Goal: Book appointment/travel/reservation

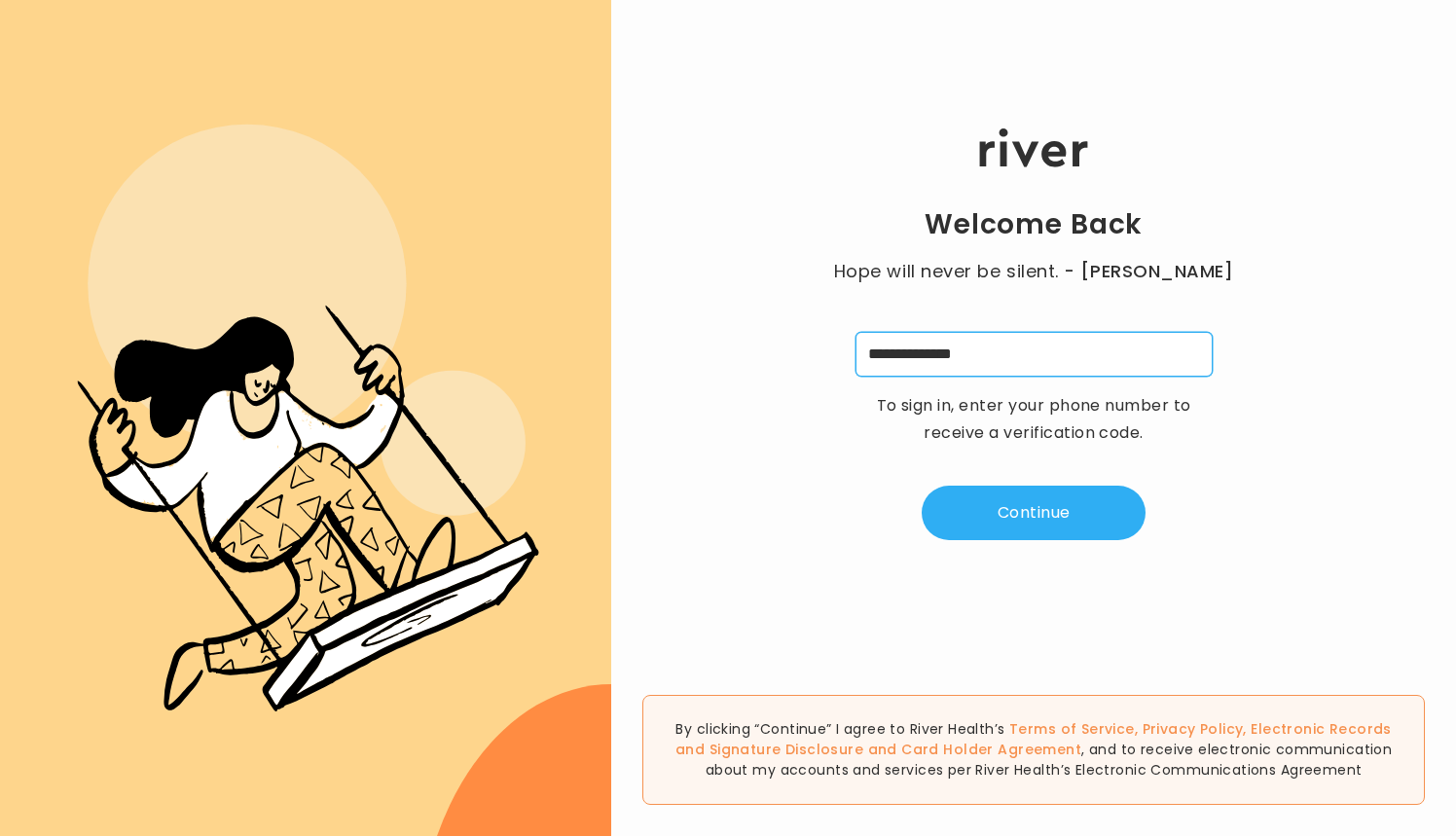
type input "**********"
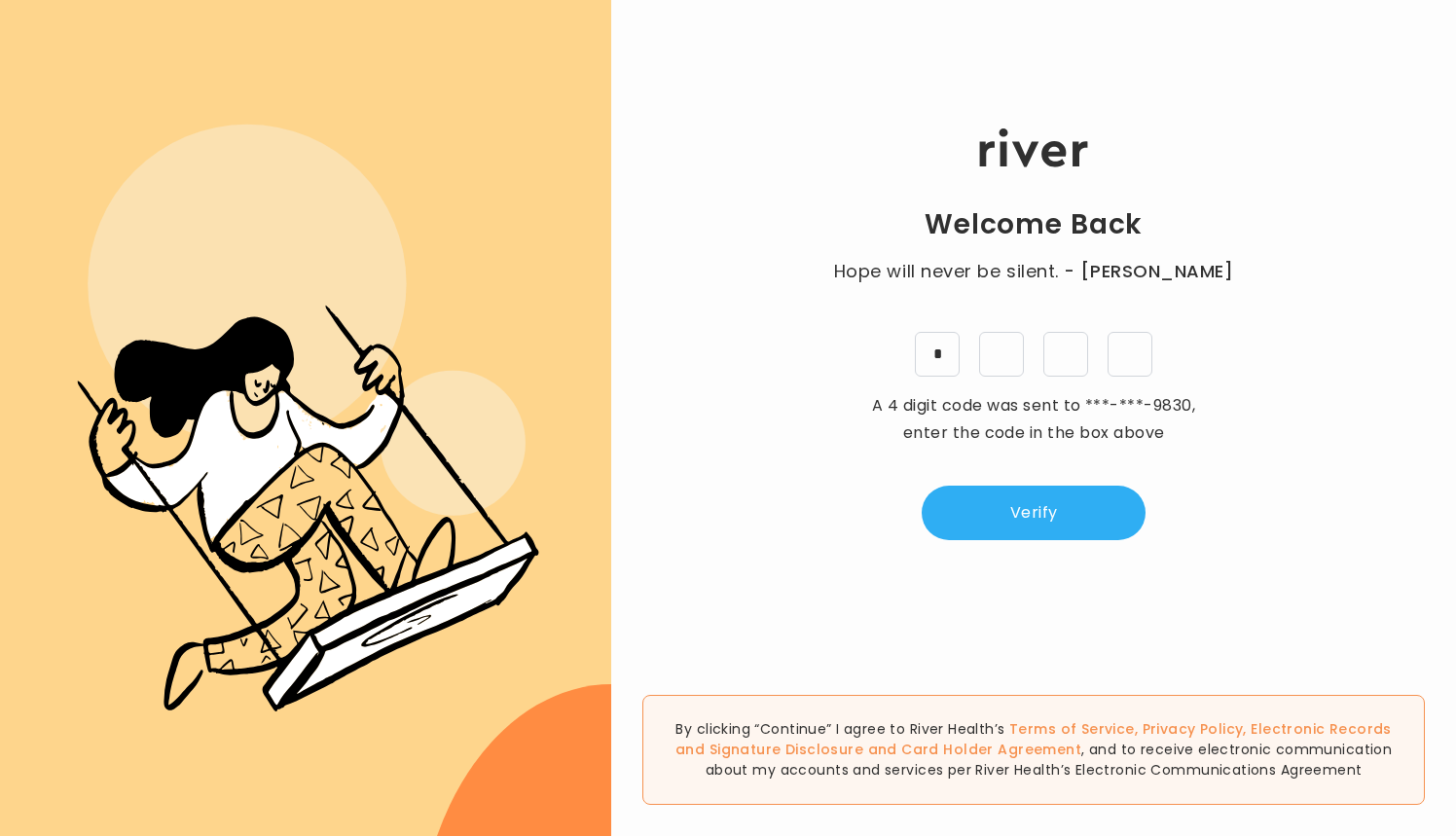
type input "*"
click at [1032, 516] on button "Verify" at bounding box center [1033, 512] width 224 height 54
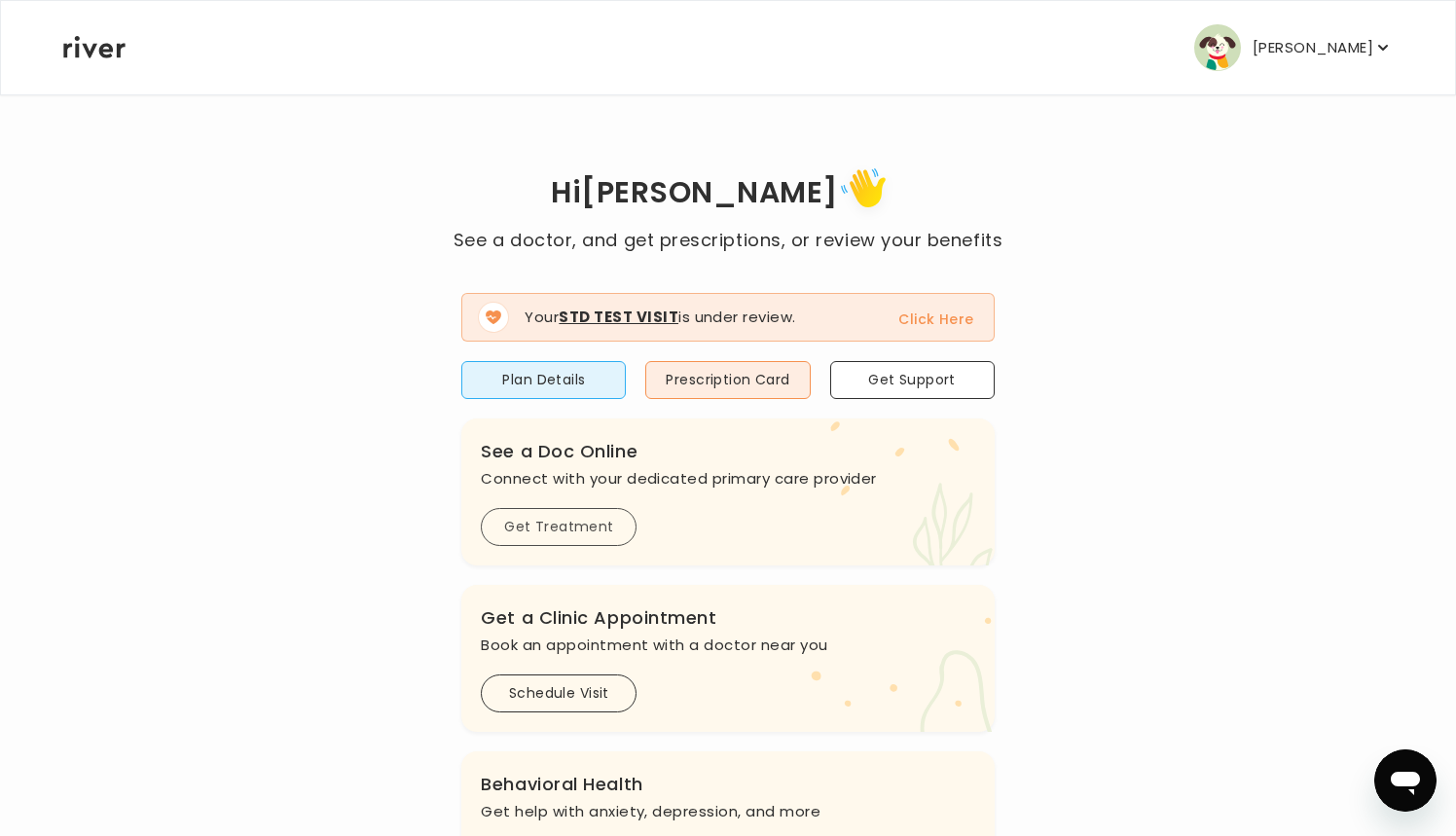
click at [574, 527] on button "Get Treatment" at bounding box center [558, 526] width 155 height 38
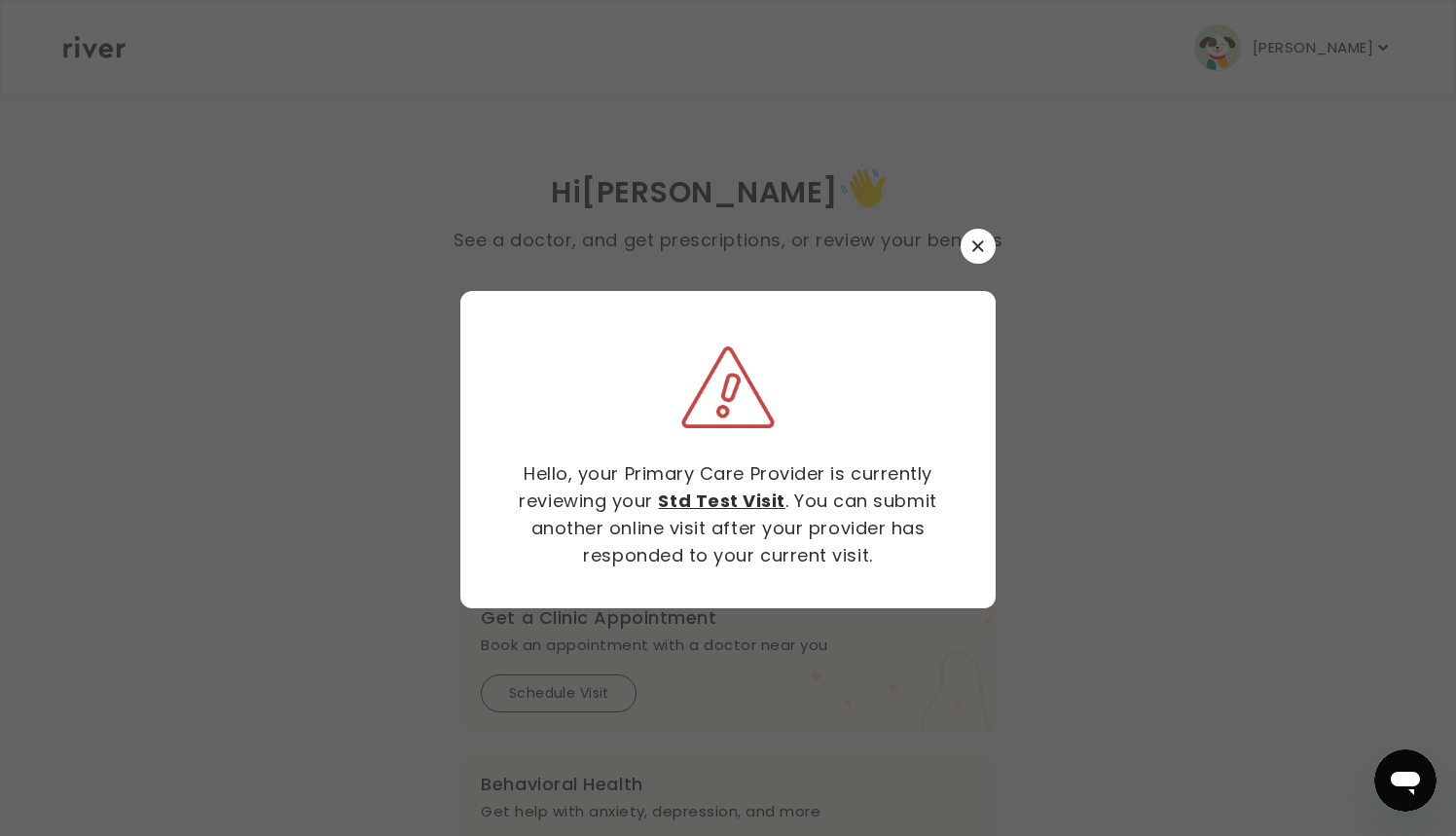
click at [985, 241] on button "button" at bounding box center [977, 245] width 35 height 35
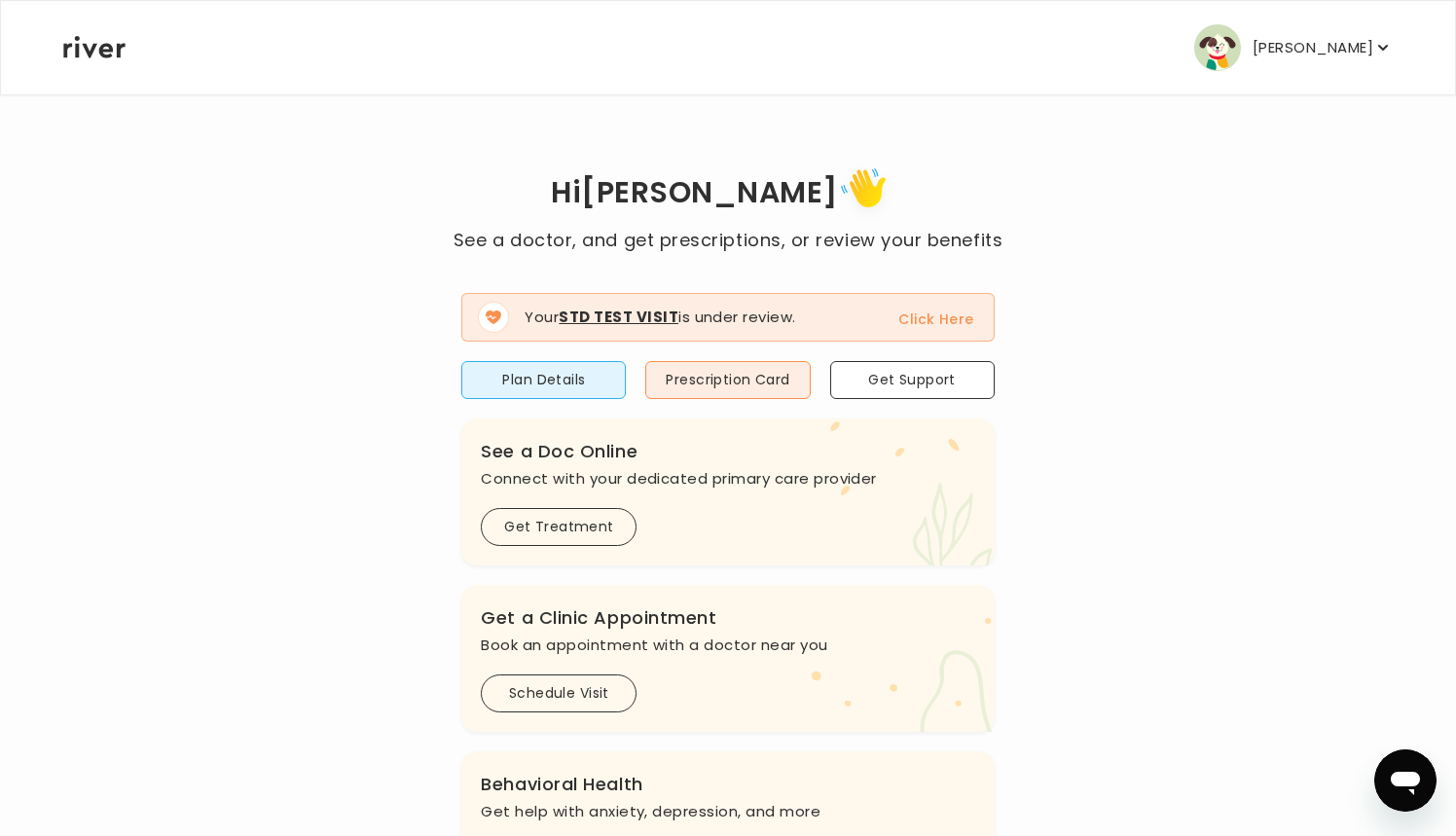
click at [948, 315] on button "Click Here" at bounding box center [936, 320] width 75 height 24
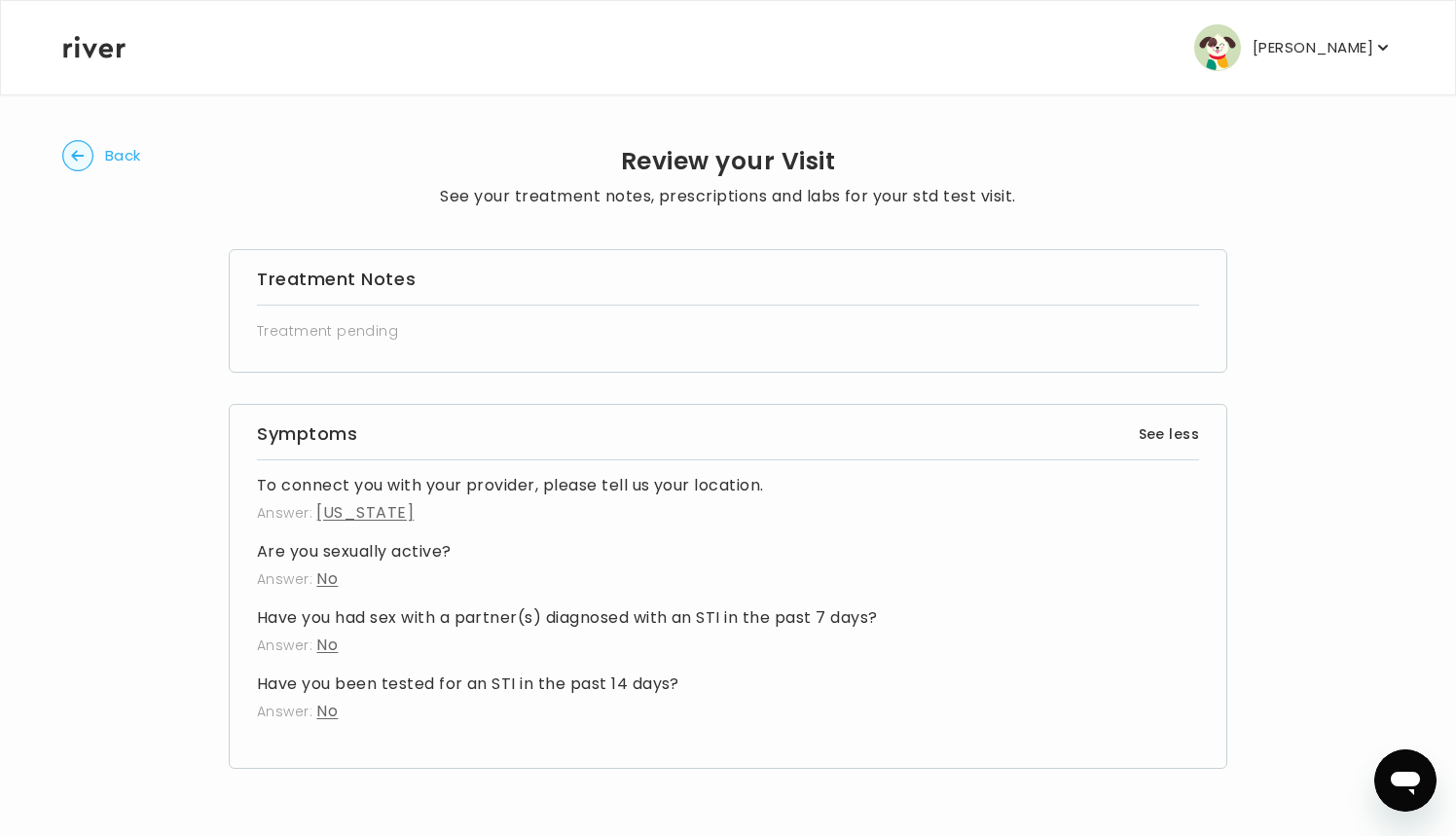
click at [67, 155] on circle "button" at bounding box center [78, 156] width 30 height 30
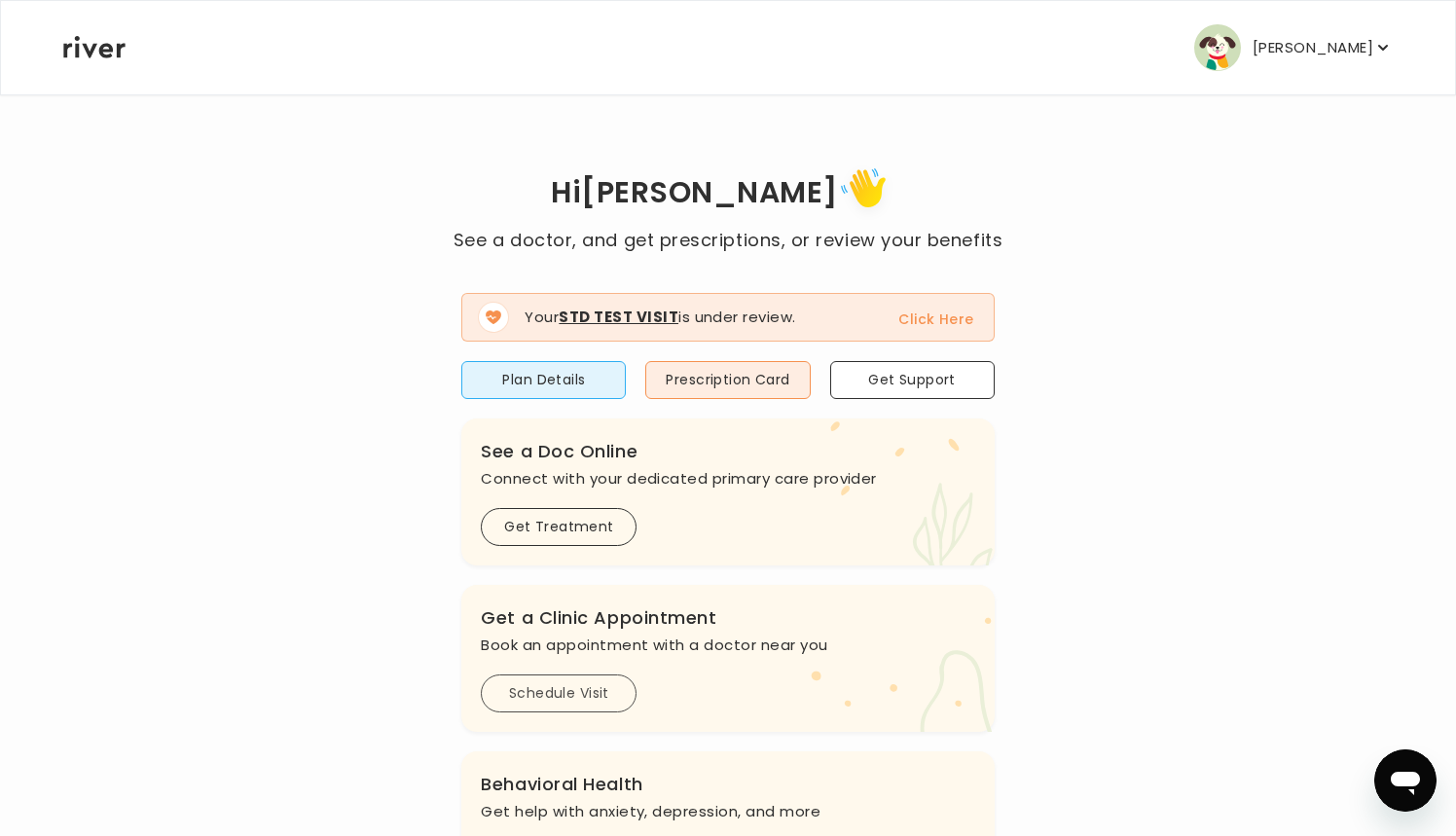
click at [535, 691] on button "Schedule Visit" at bounding box center [558, 693] width 155 height 38
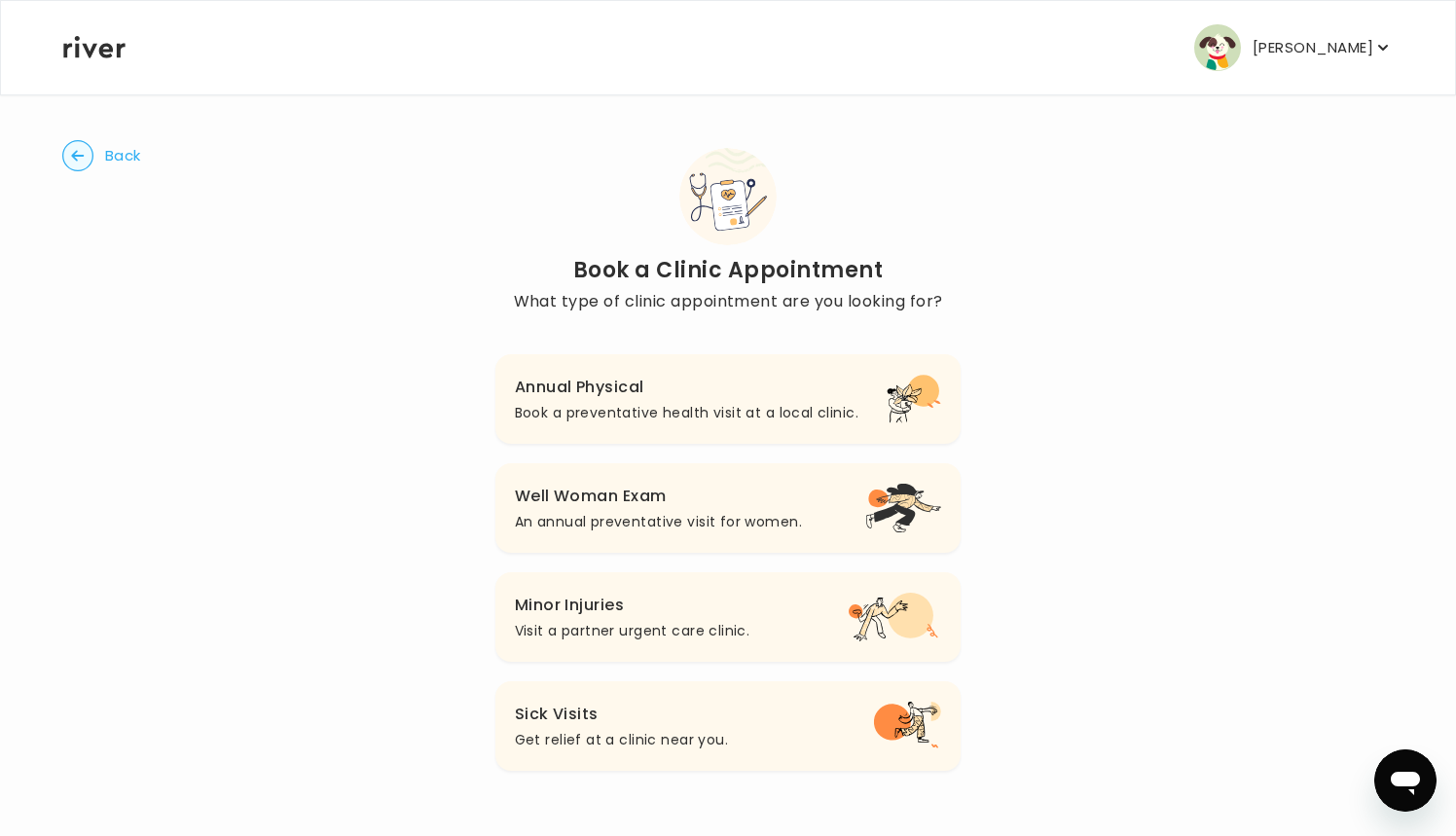
click at [581, 398] on h3 "Annual Physical" at bounding box center [686, 388] width 343 height 28
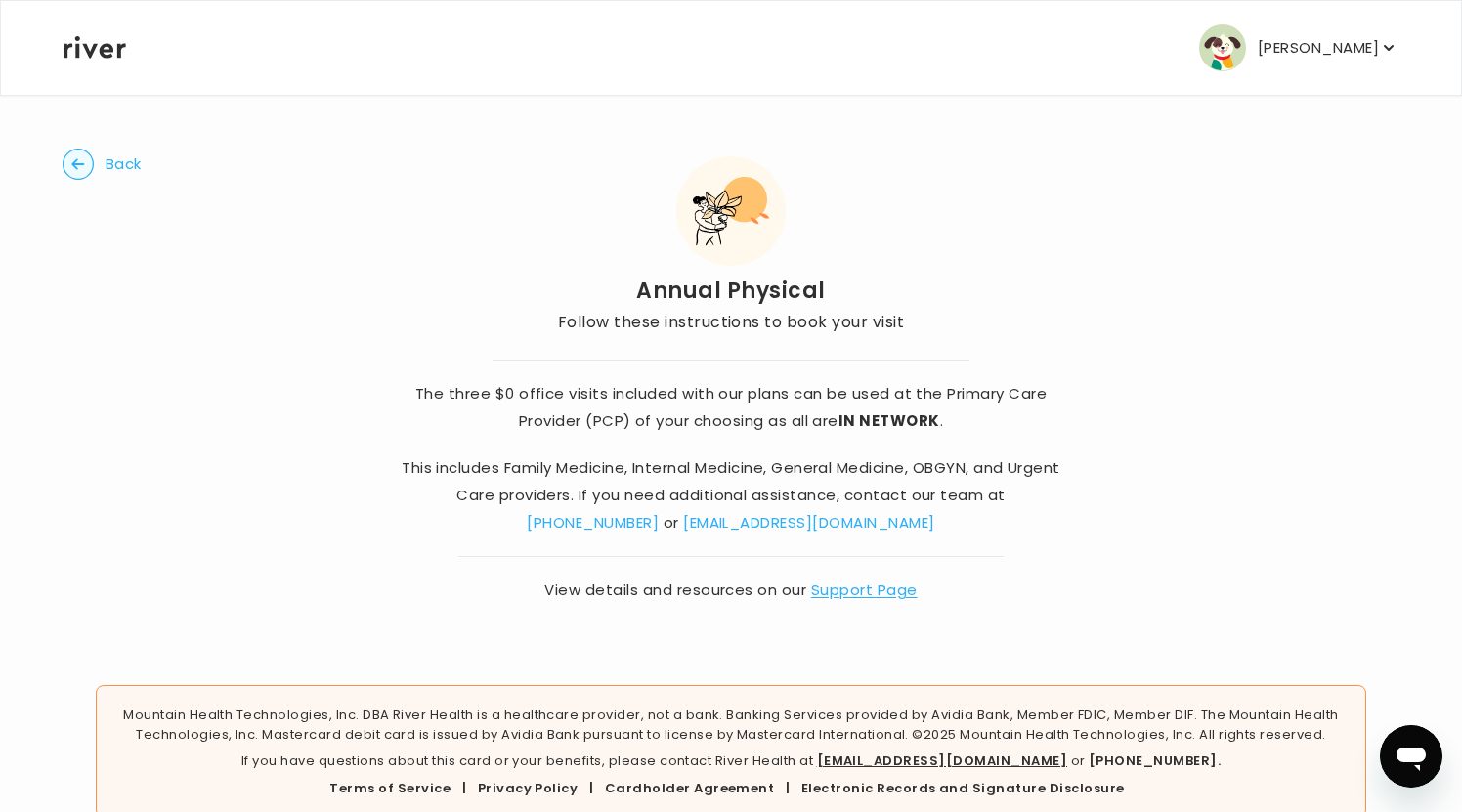
click at [1334, 55] on p "[PERSON_NAME]" at bounding box center [1318, 48] width 121 height 28
click at [84, 159] on circle "button" at bounding box center [79, 164] width 30 height 30
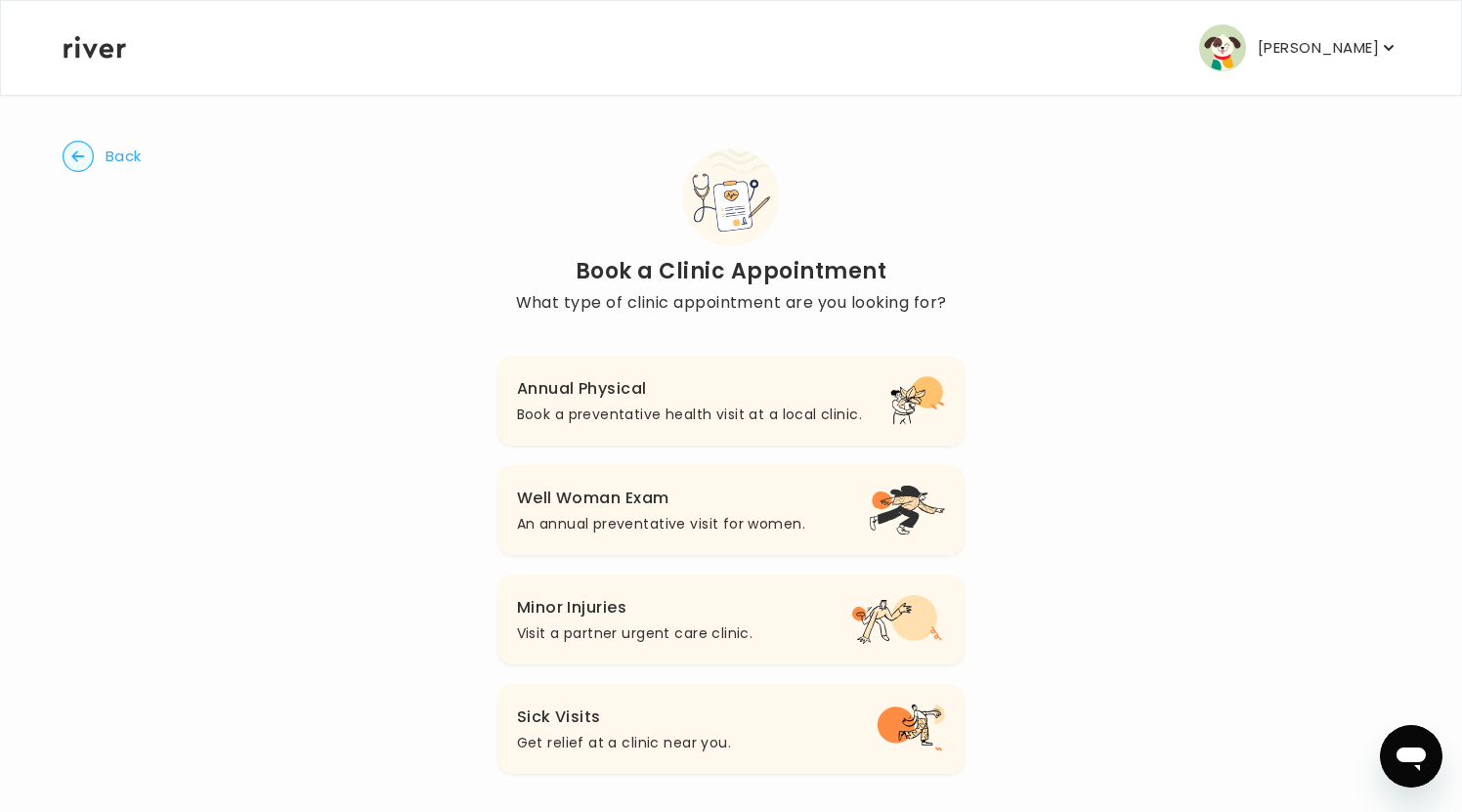
click at [608, 405] on p "Book a preventative health visit at a local clinic." at bounding box center [689, 414] width 345 height 24
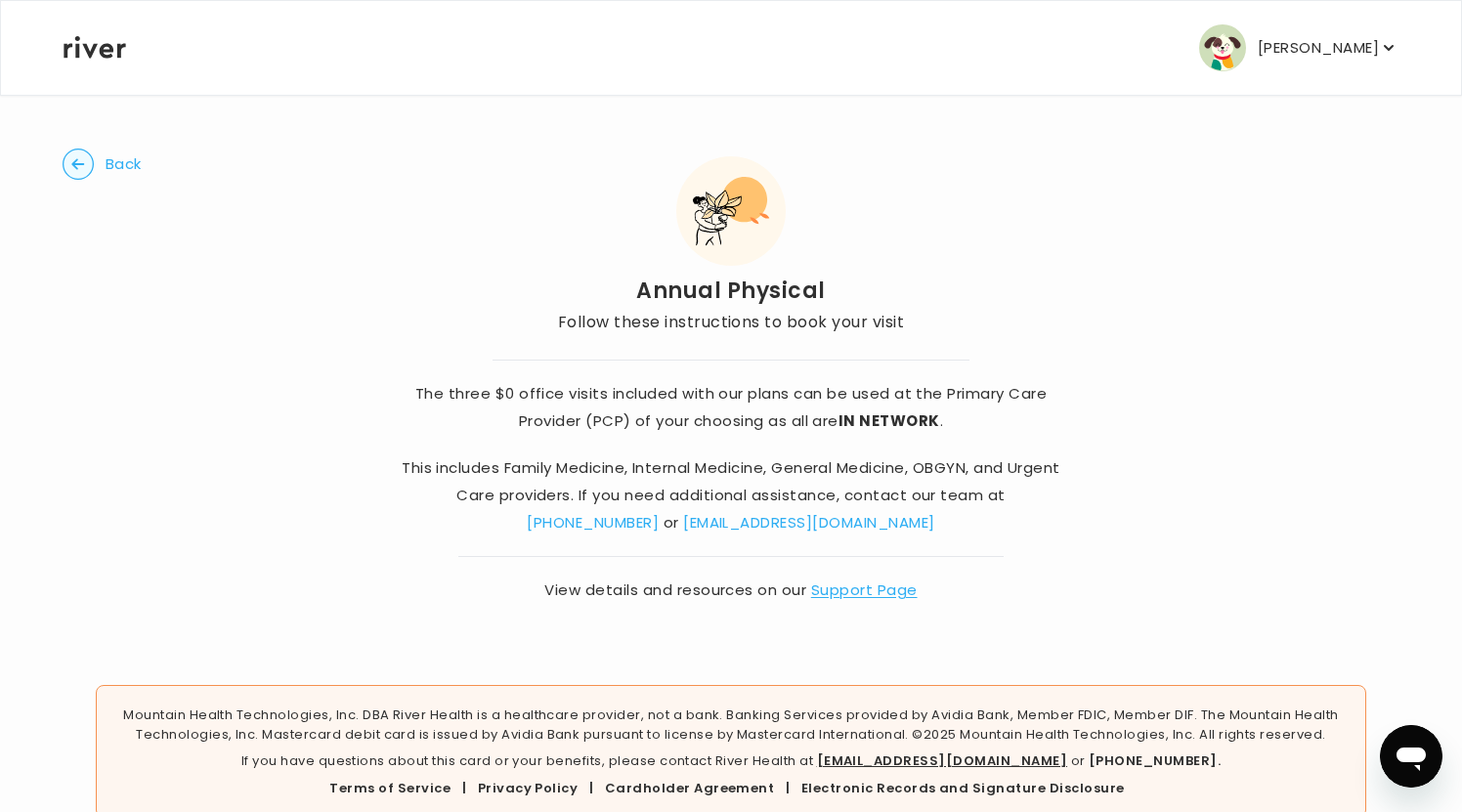
click at [83, 167] on circle "button" at bounding box center [79, 164] width 30 height 30
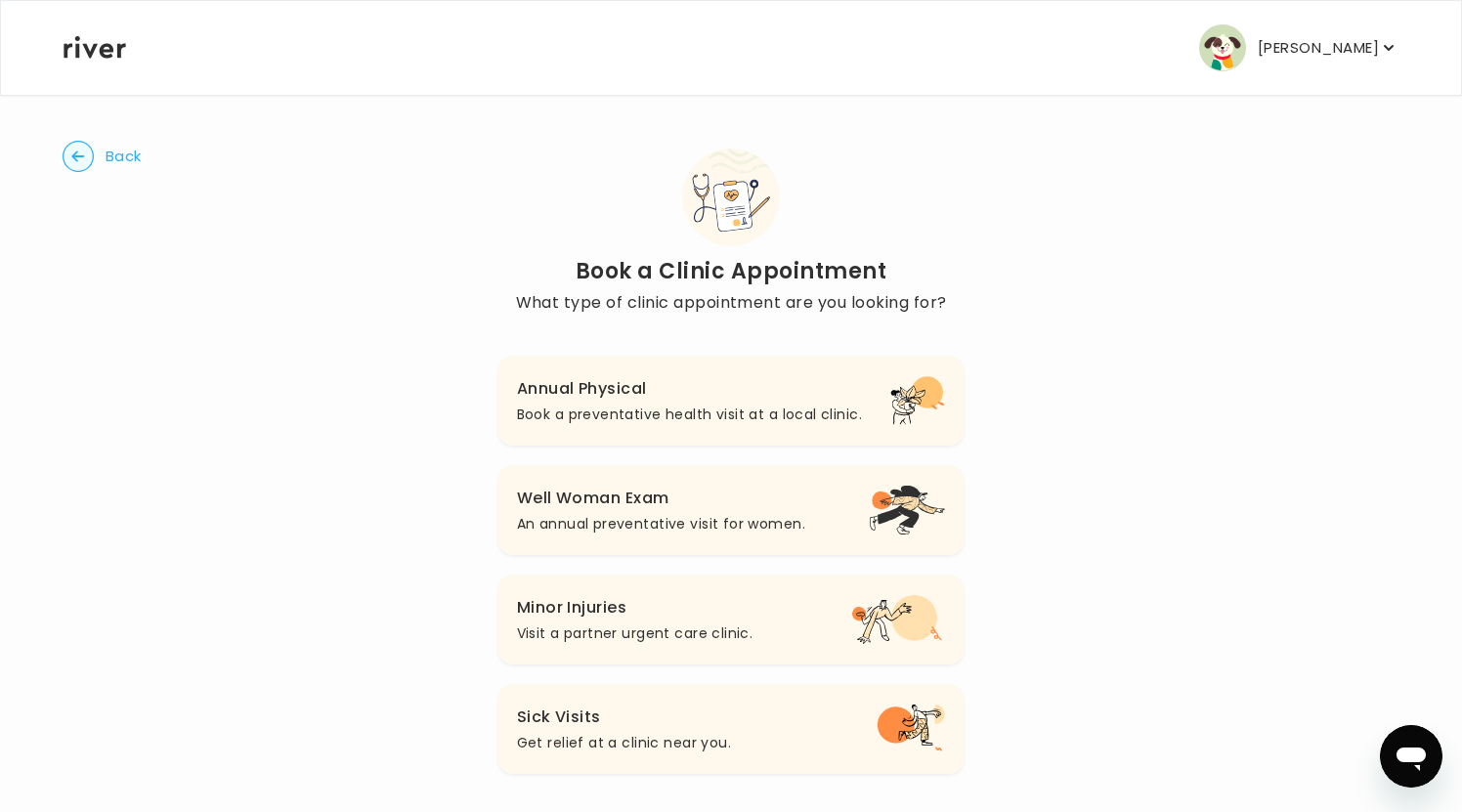
click at [667, 373] on button "Annual Physical Book a preventative health visit at a local clinic." at bounding box center [731, 401] width 468 height 89
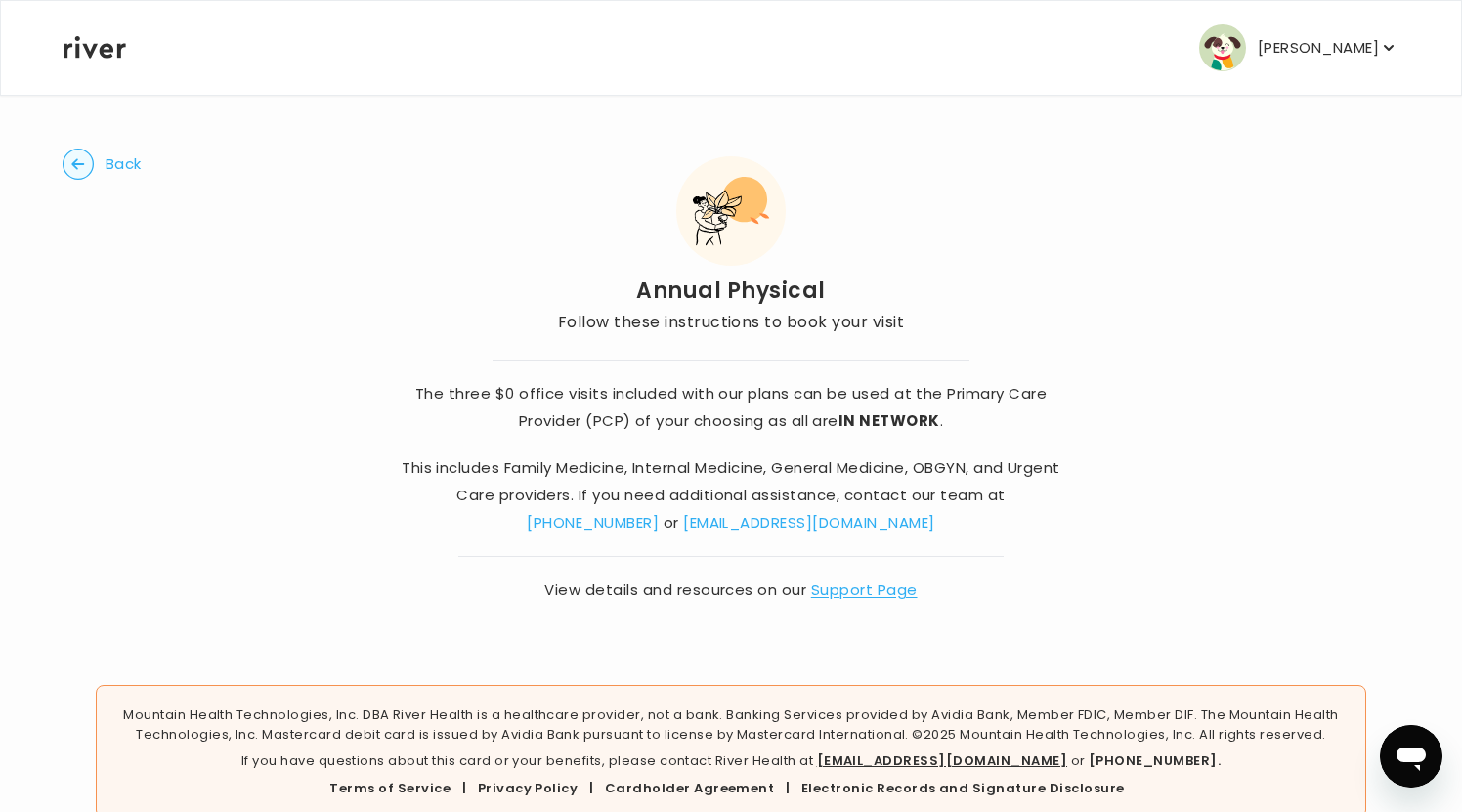
click at [890, 418] on strong "IN NETWORK" at bounding box center [890, 420] width 101 height 21
click at [1275, 71] on button "[PERSON_NAME]" at bounding box center [1298, 48] width 200 height 47
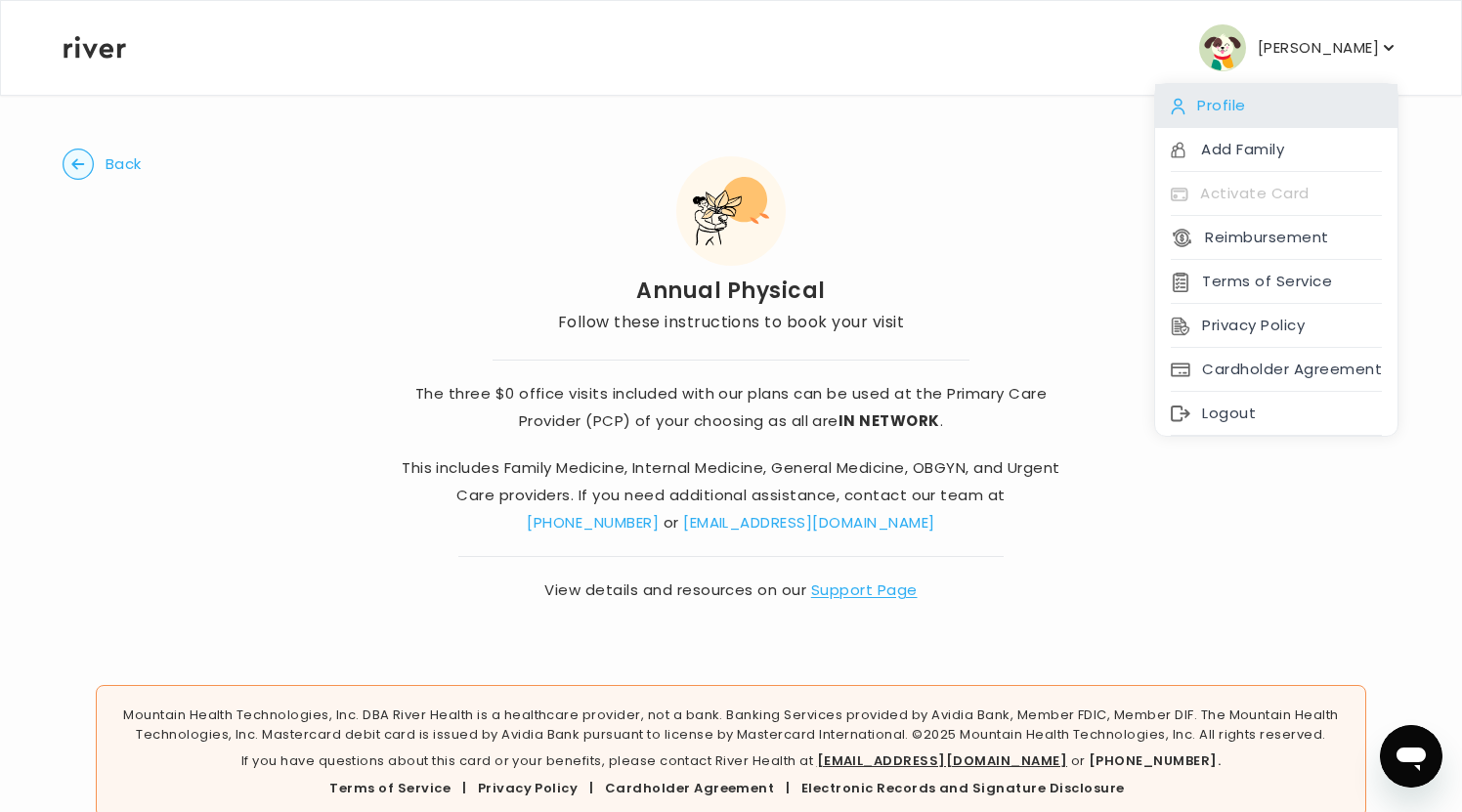
click at [1240, 113] on div "Profile" at bounding box center [1276, 106] width 243 height 44
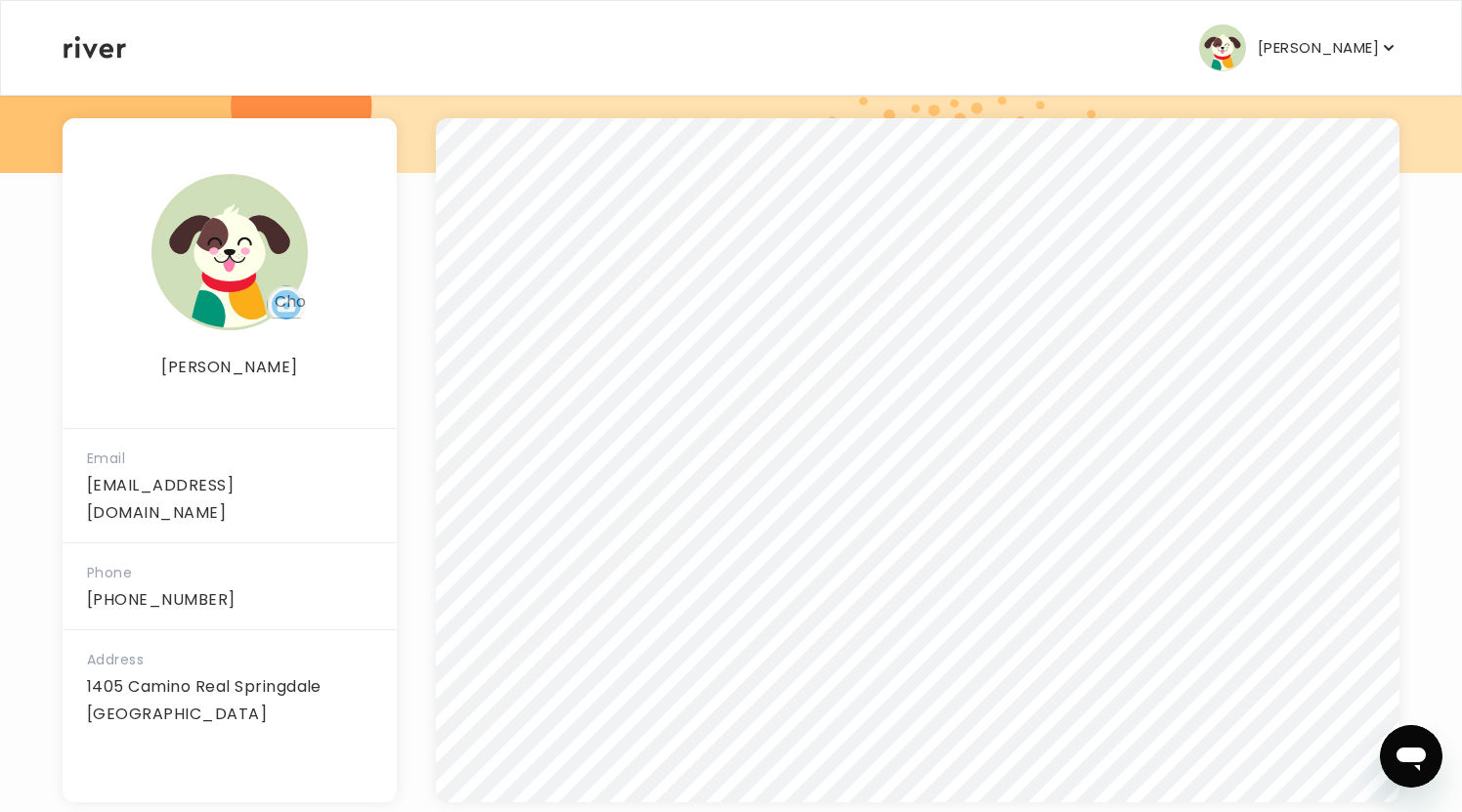
scroll to position [275, 0]
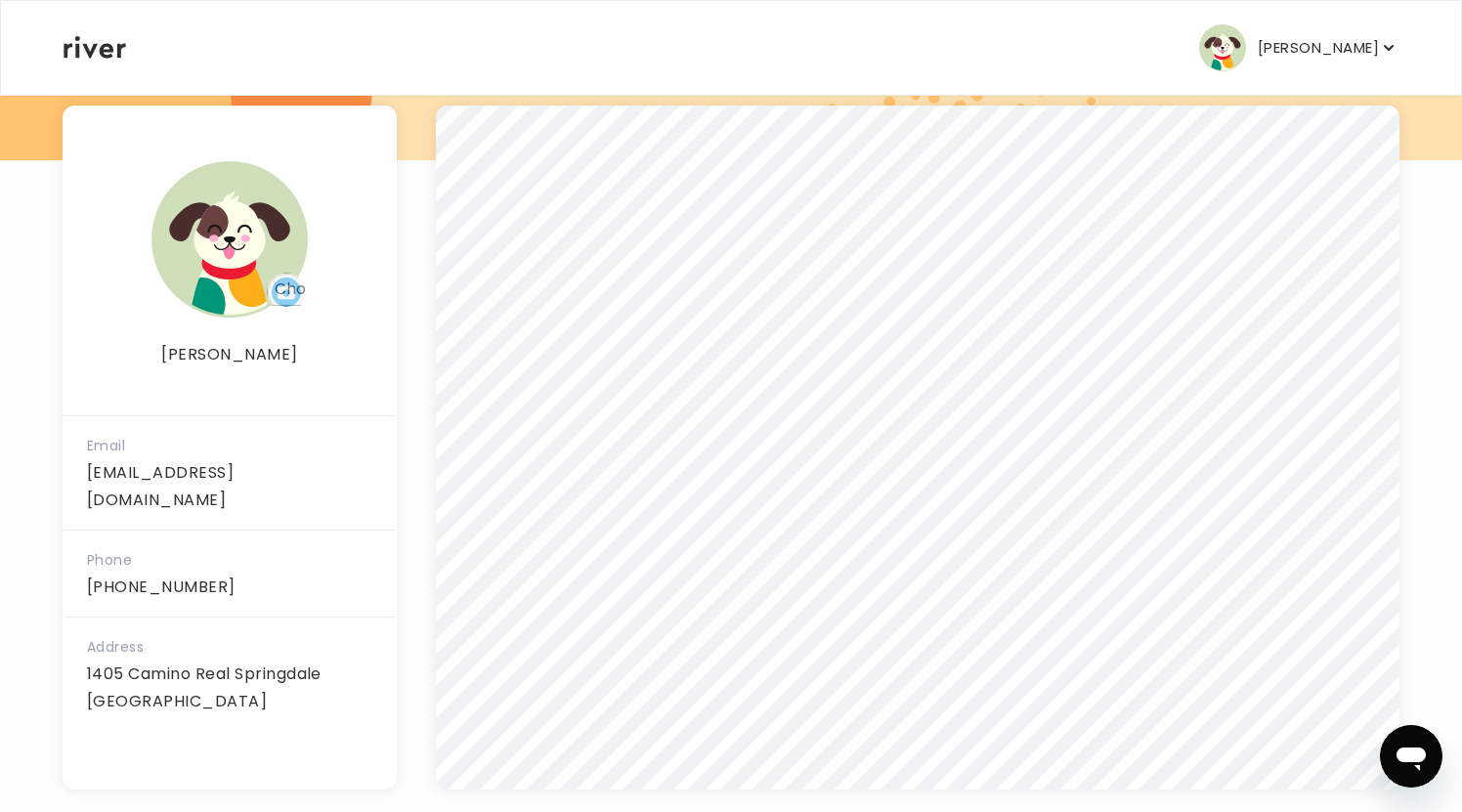
click at [1352, 47] on p "[PERSON_NAME]" at bounding box center [1318, 48] width 121 height 28
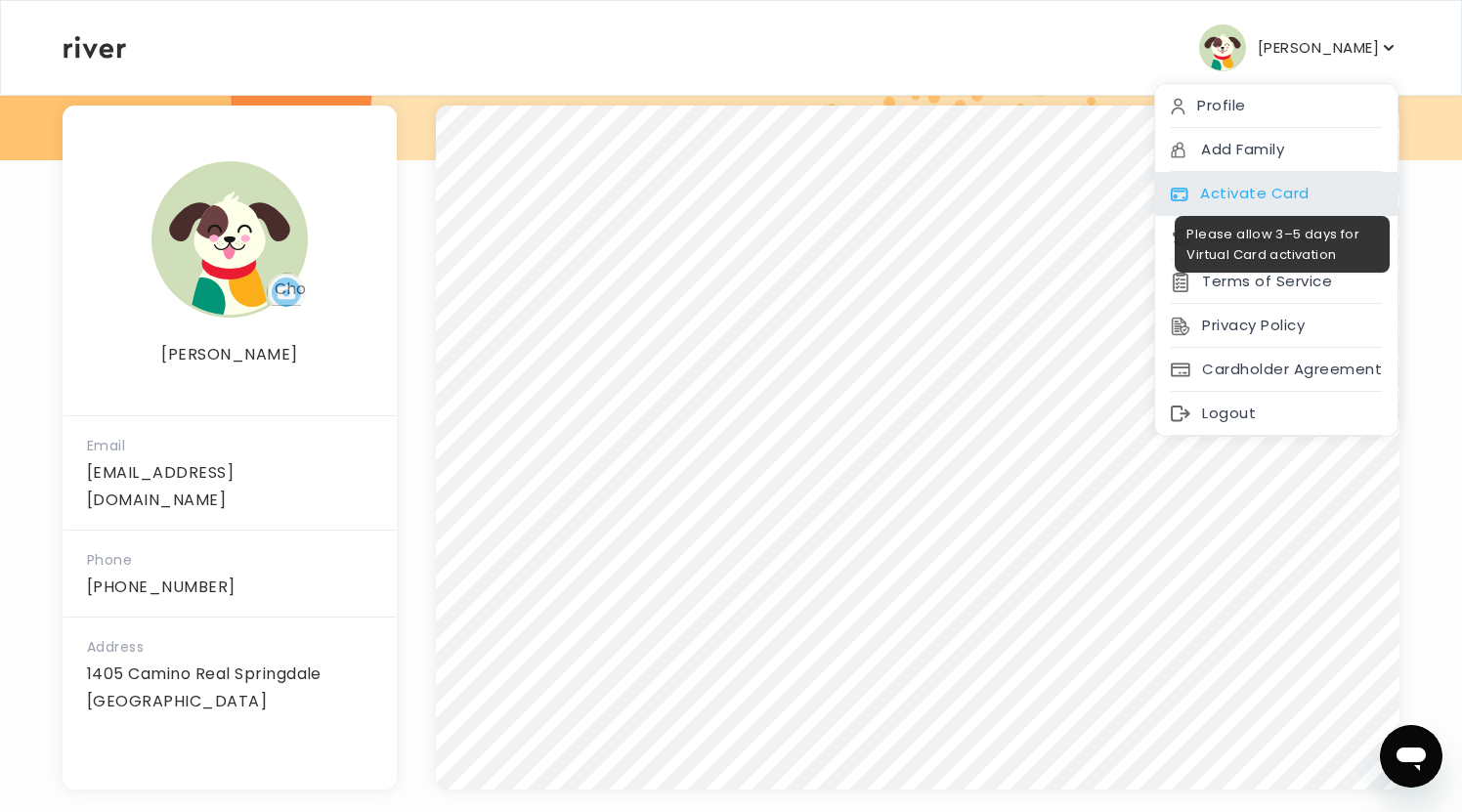
click at [1292, 202] on span at bounding box center [1276, 202] width 243 height 0
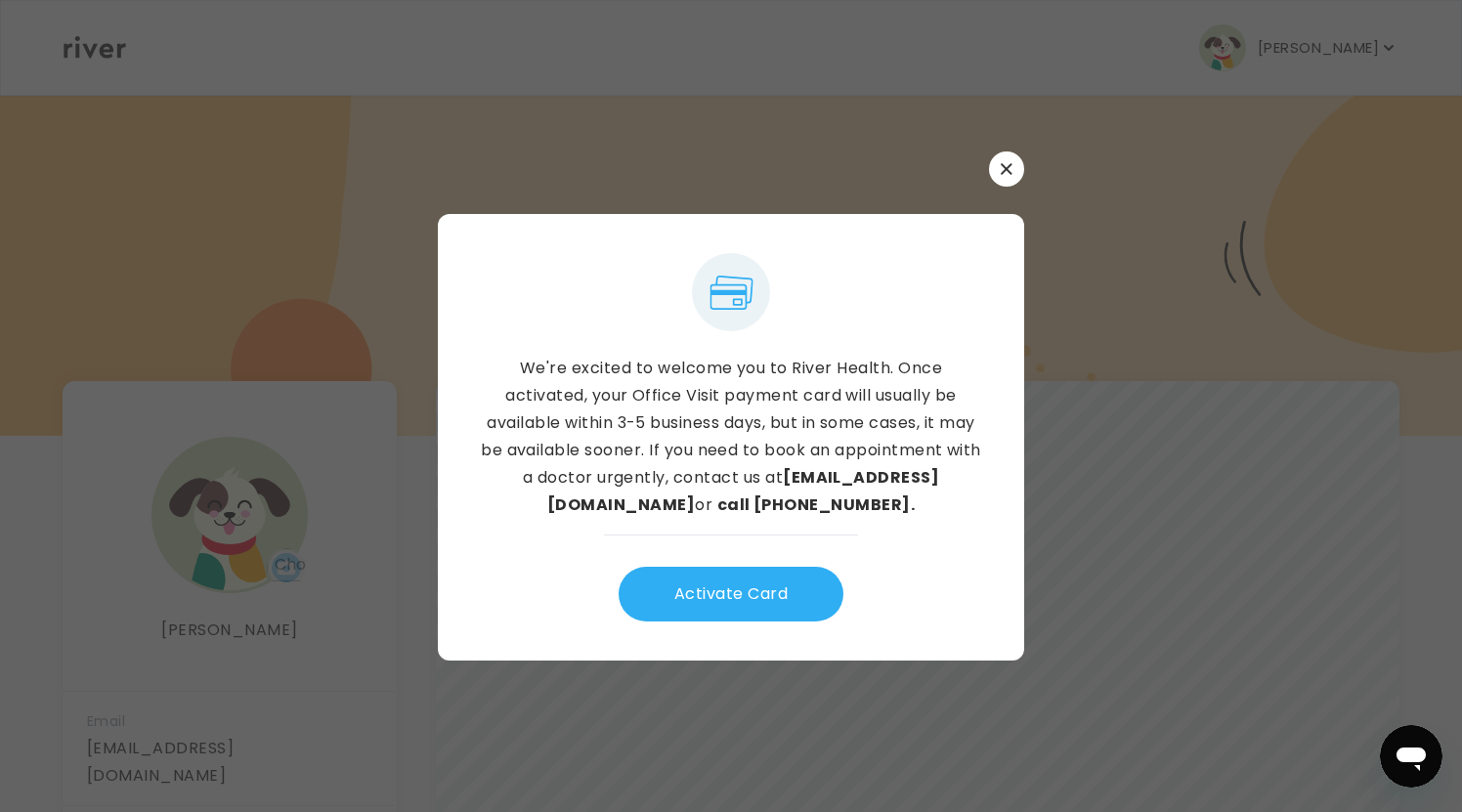
click at [1016, 162] on button "button" at bounding box center [1006, 168] width 35 height 35
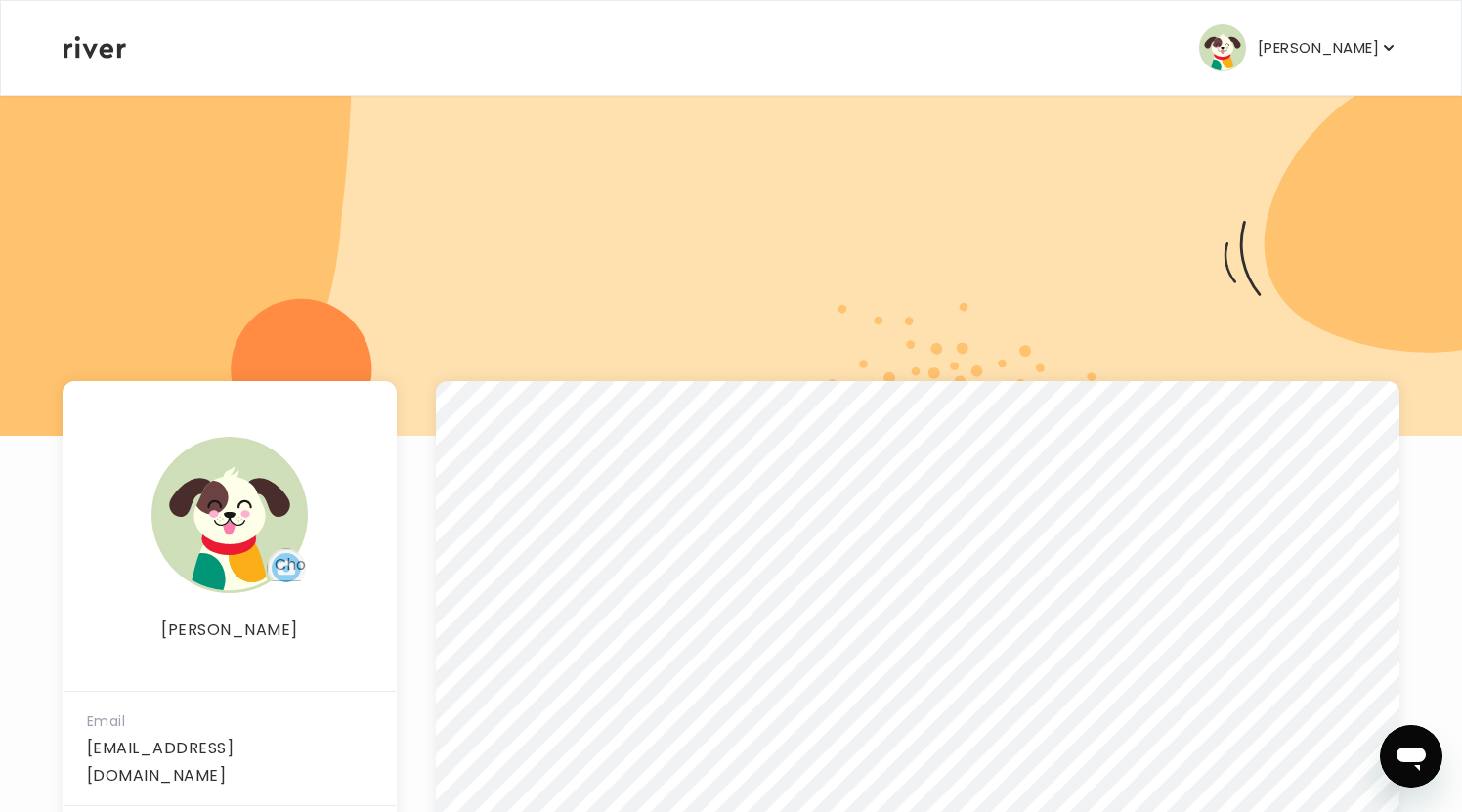
click at [1325, 48] on p "[PERSON_NAME]" at bounding box center [1318, 48] width 121 height 28
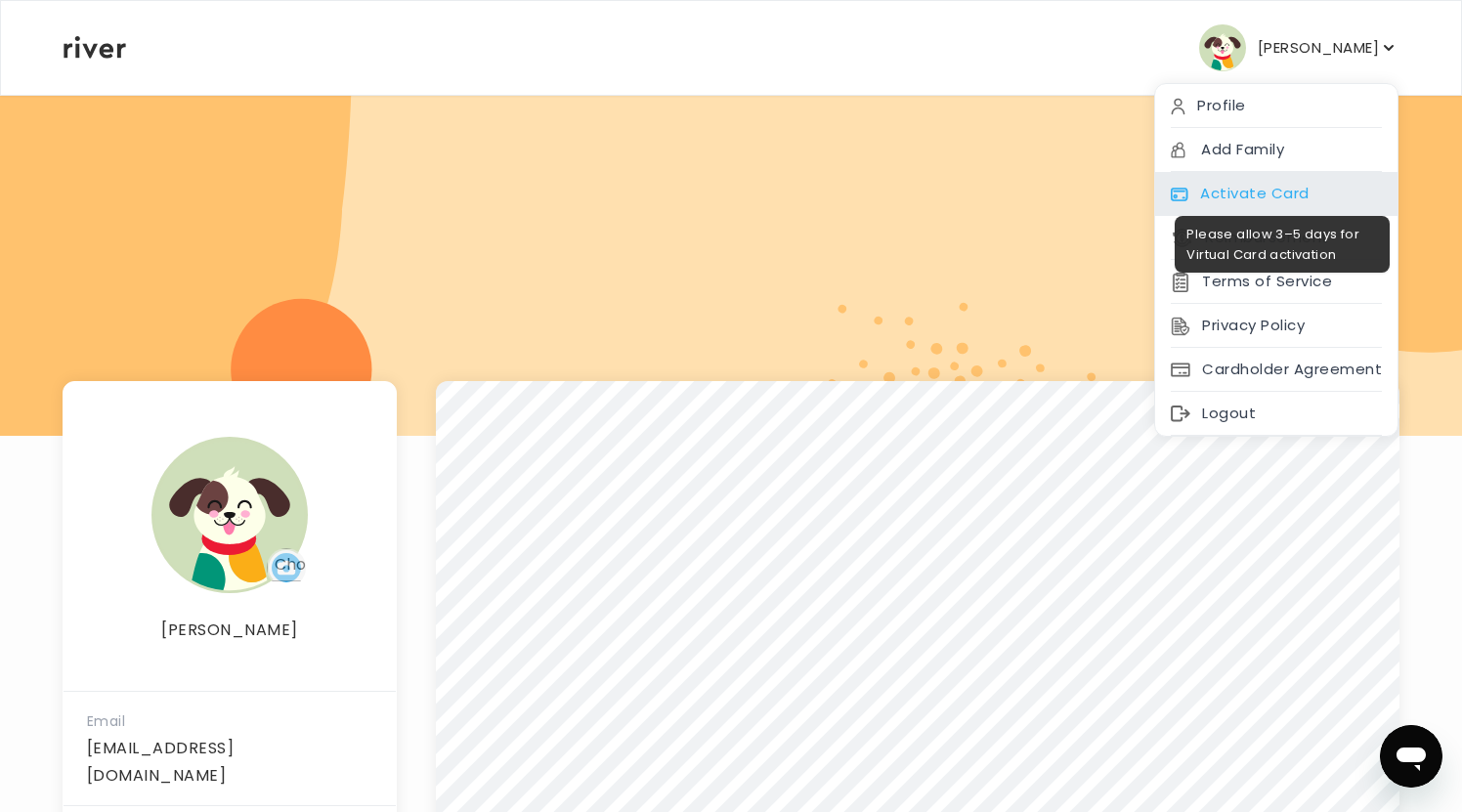
click at [1271, 202] on span at bounding box center [1276, 202] width 243 height 0
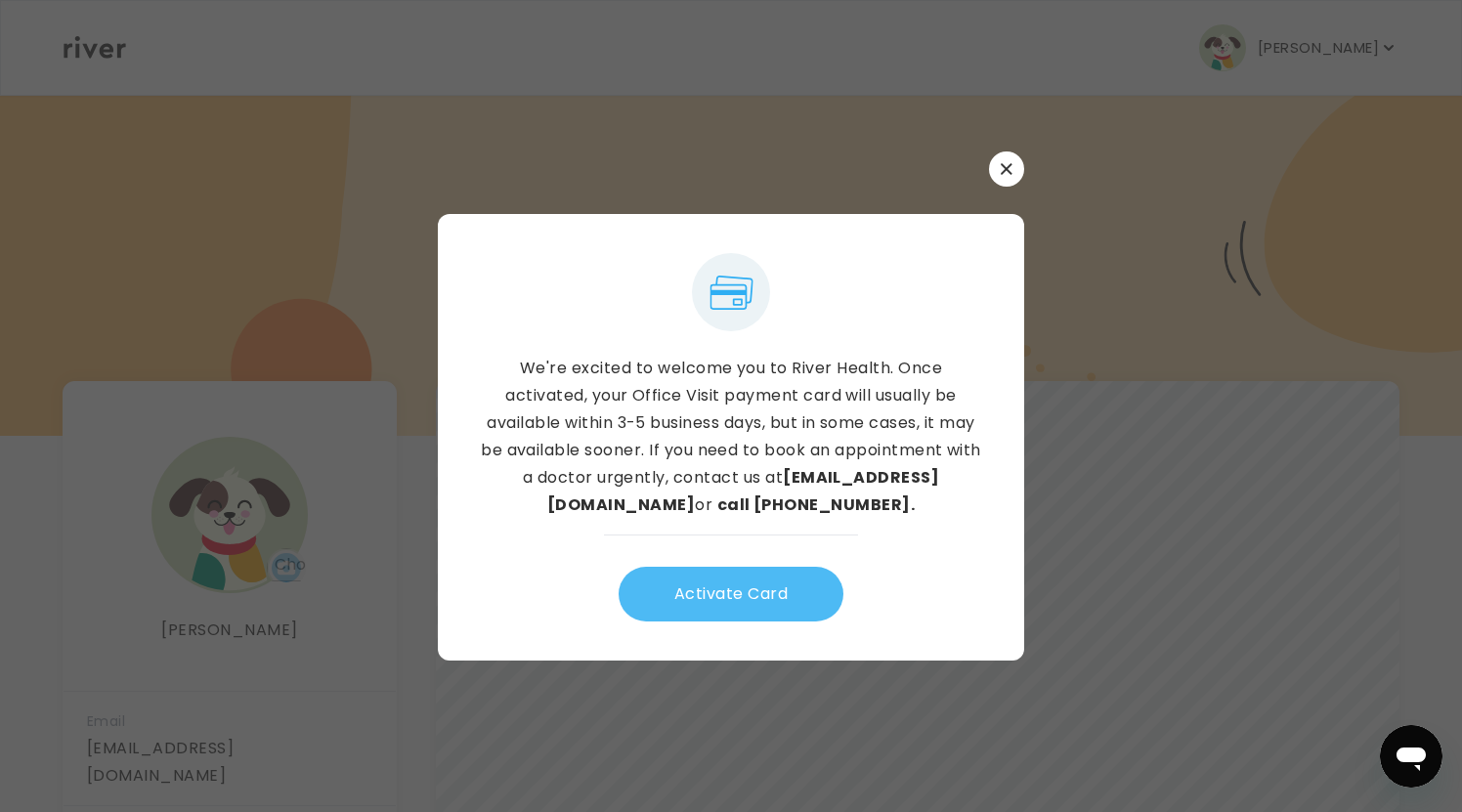
click at [762, 592] on button "Activate Card" at bounding box center [731, 593] width 225 height 55
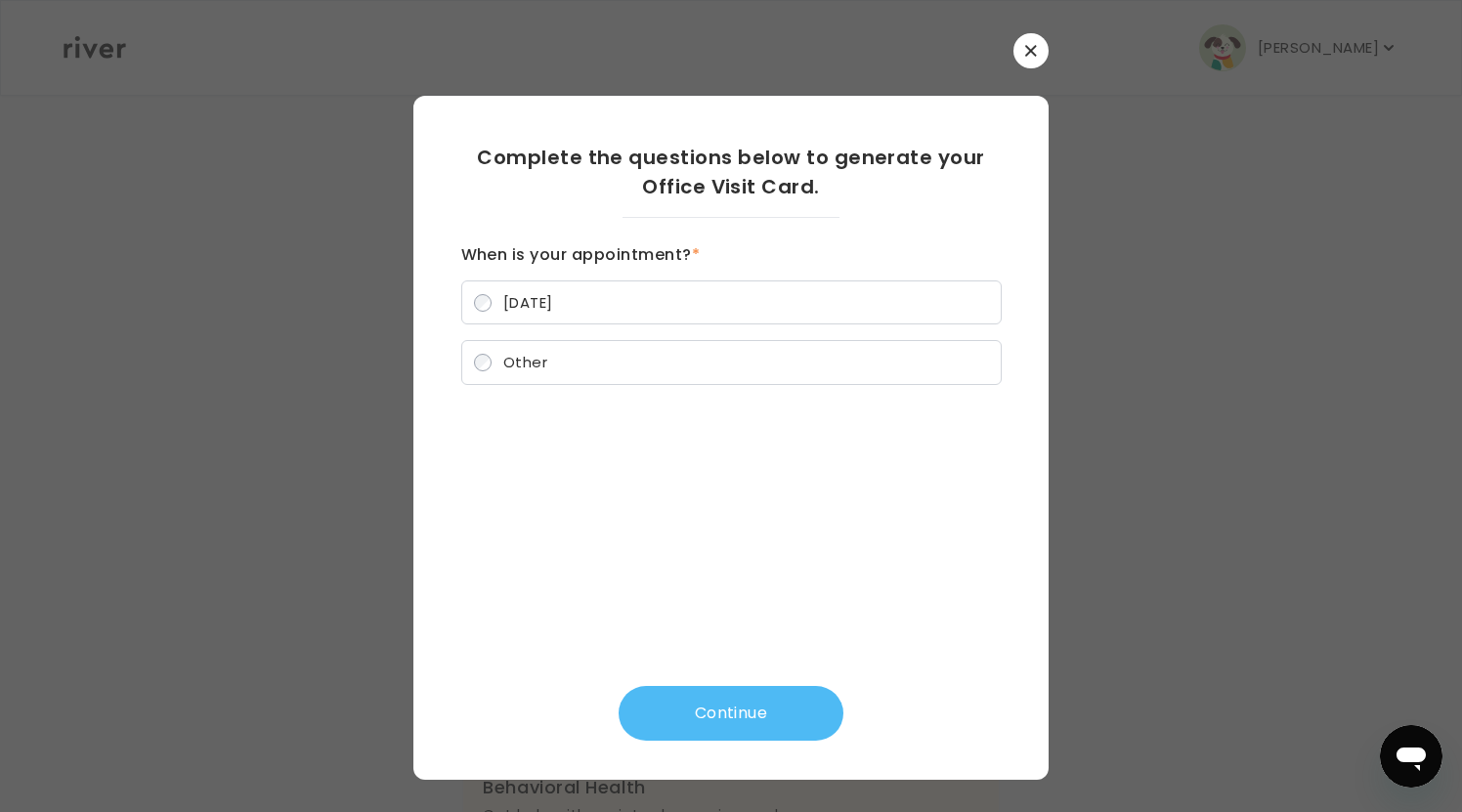
click at [724, 720] on button "Continue" at bounding box center [731, 713] width 225 height 55
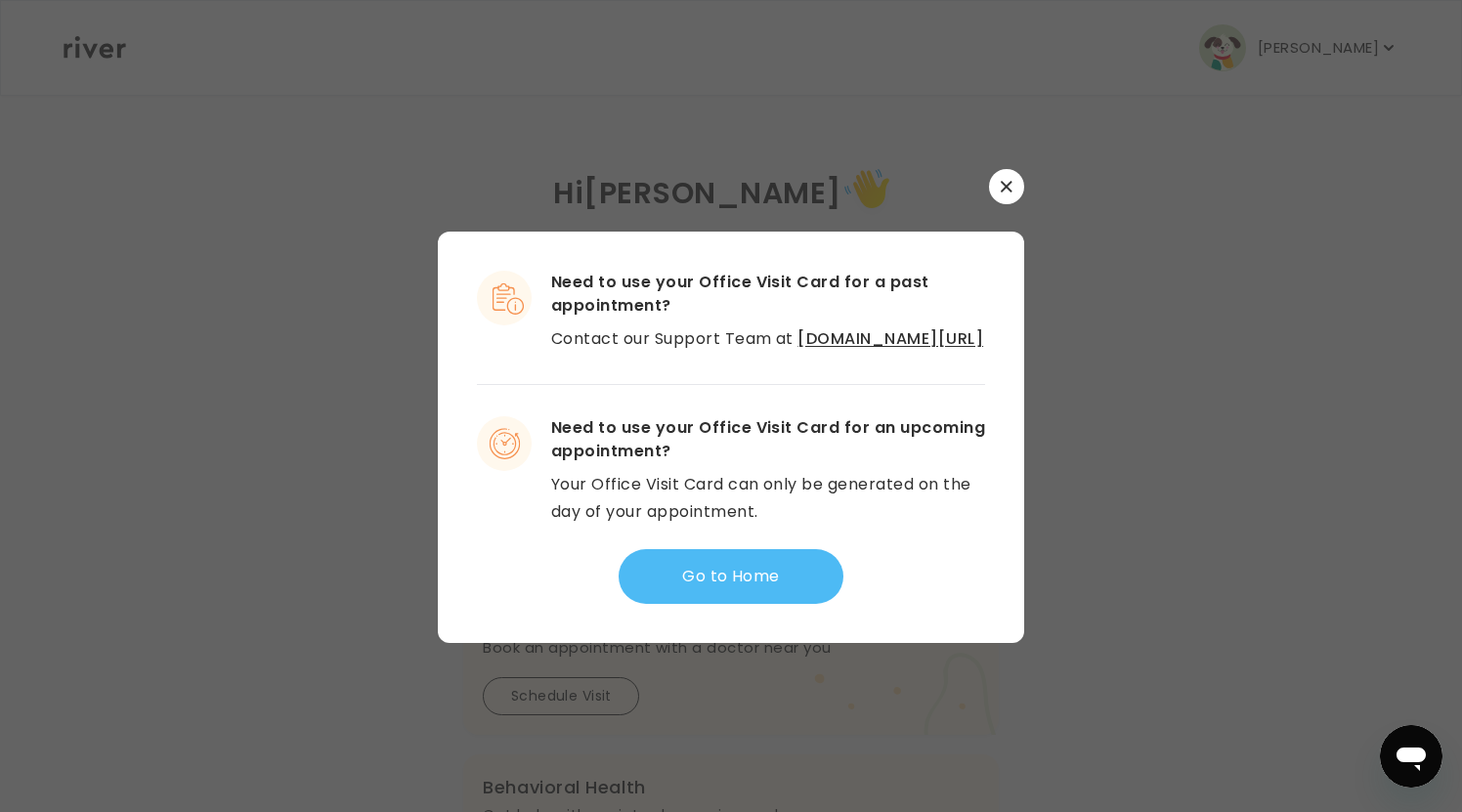
click at [690, 583] on button "Go to Home" at bounding box center [731, 576] width 225 height 55
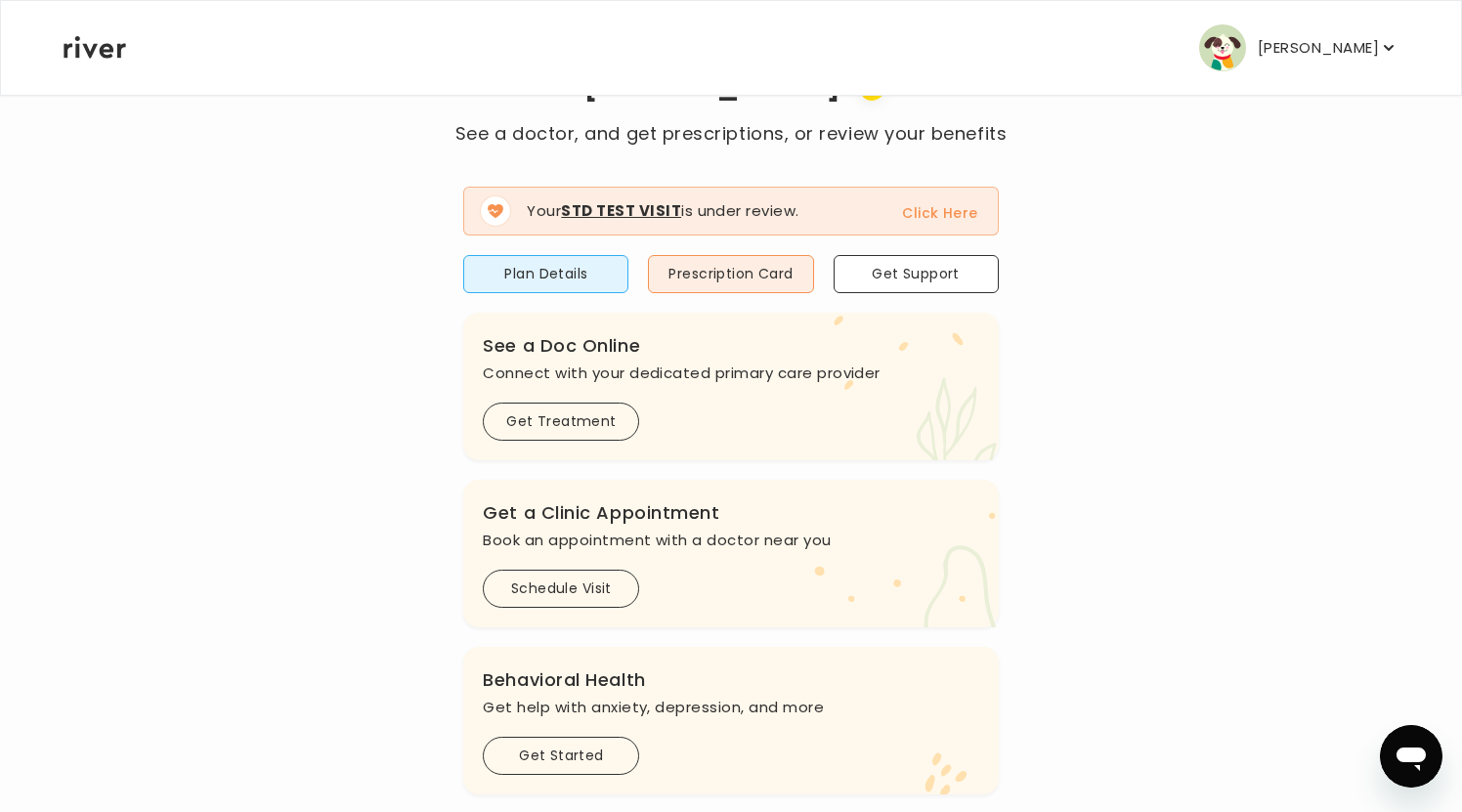
scroll to position [110, 0]
click at [572, 587] on button "Schedule Visit" at bounding box center [561, 585] width 156 height 38
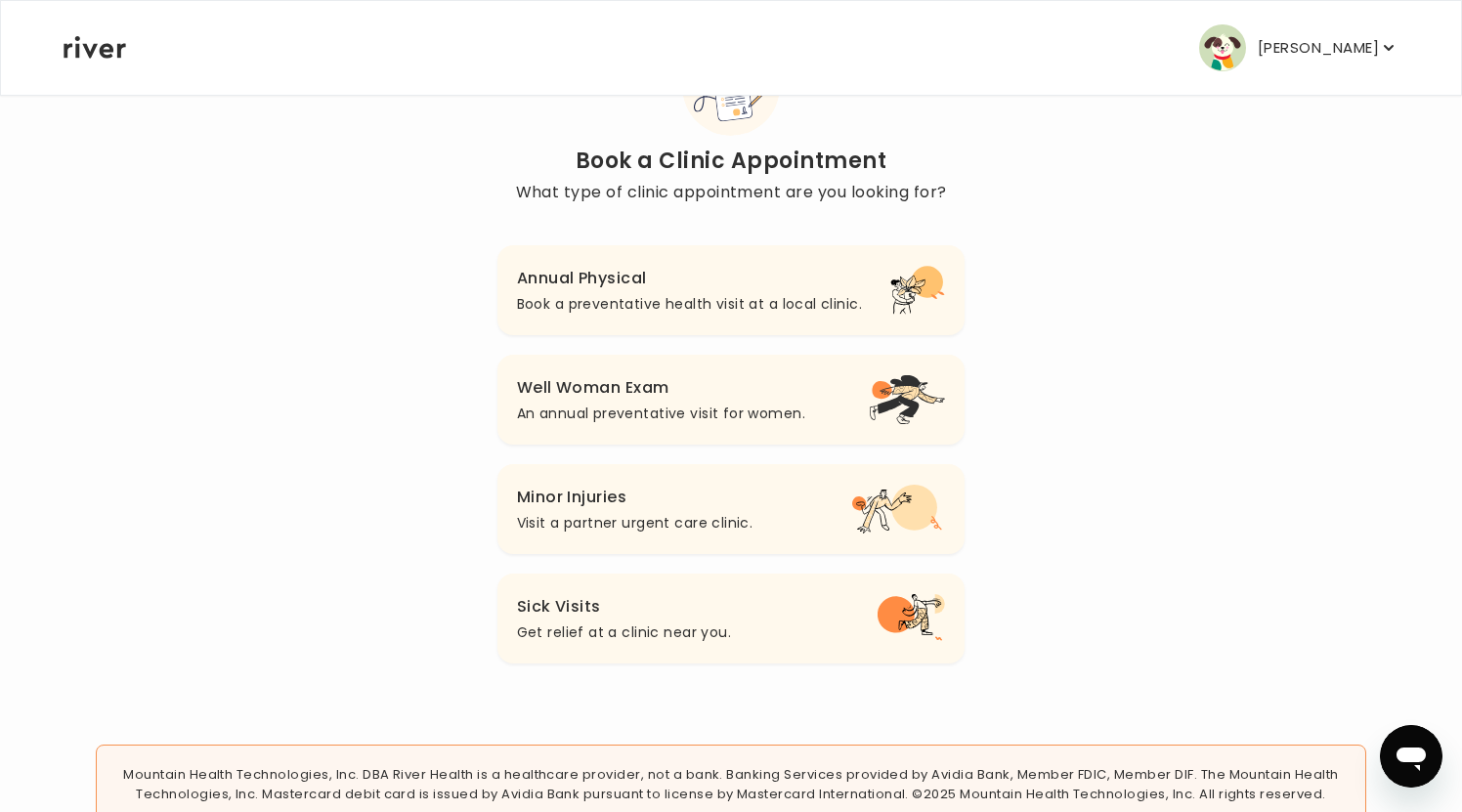
click at [714, 295] on p "Book a preventative health visit at a local clinic." at bounding box center [689, 304] width 345 height 24
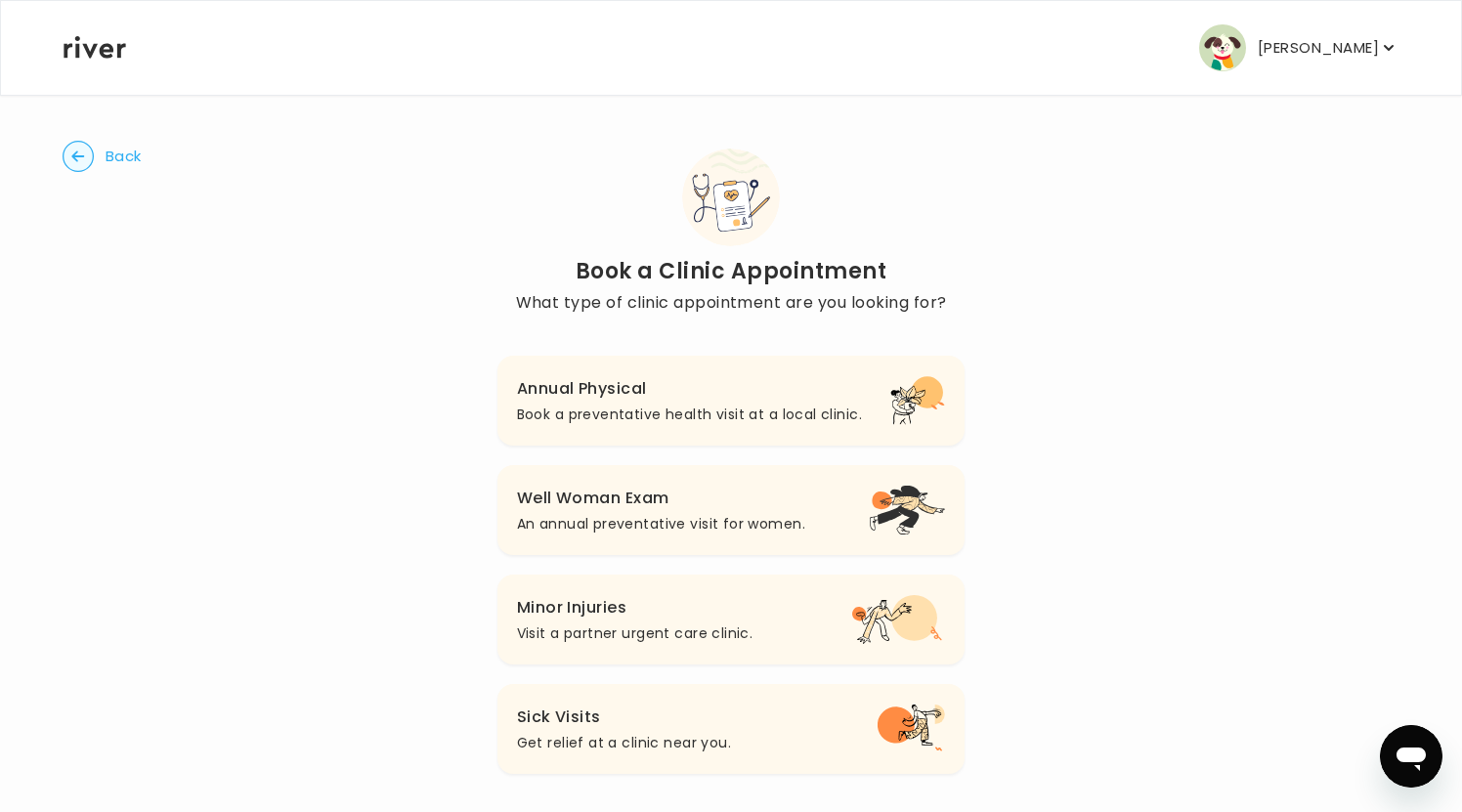
click at [92, 155] on circle "button" at bounding box center [79, 157] width 30 height 30
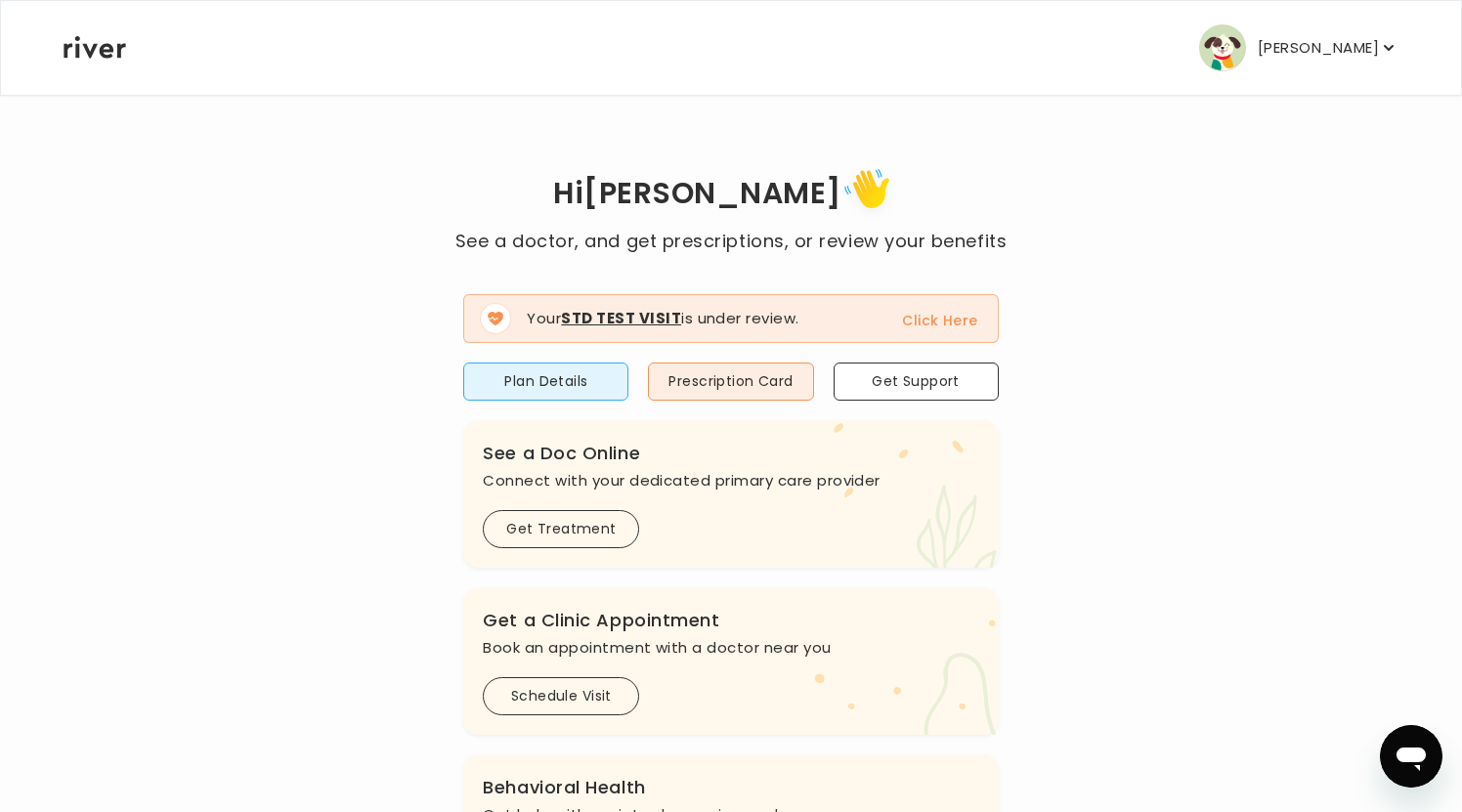
scroll to position [110, 0]
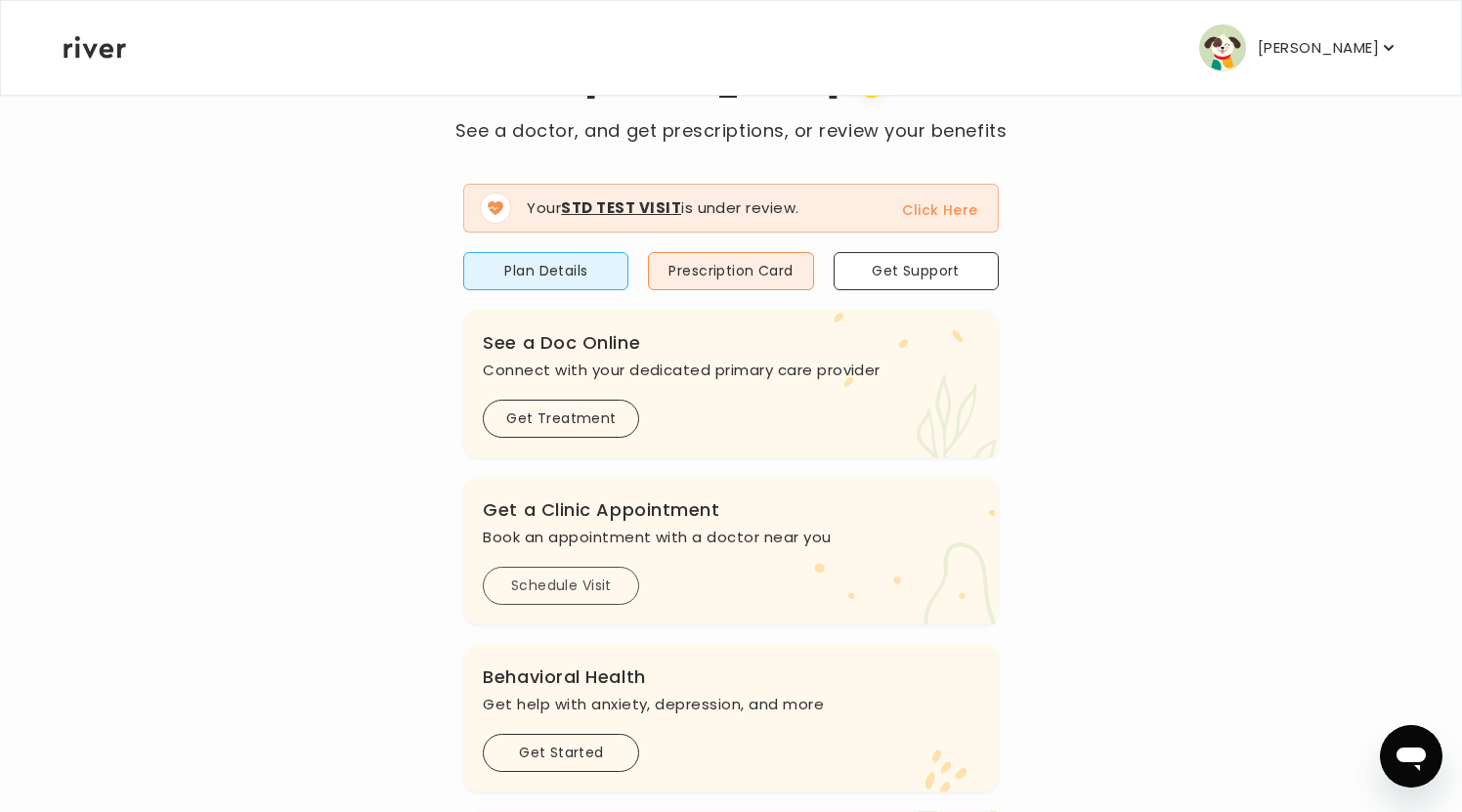
click at [538, 592] on button "Schedule Visit" at bounding box center [561, 585] width 156 height 38
click at [729, 270] on button "Prescription Card" at bounding box center [731, 271] width 165 height 38
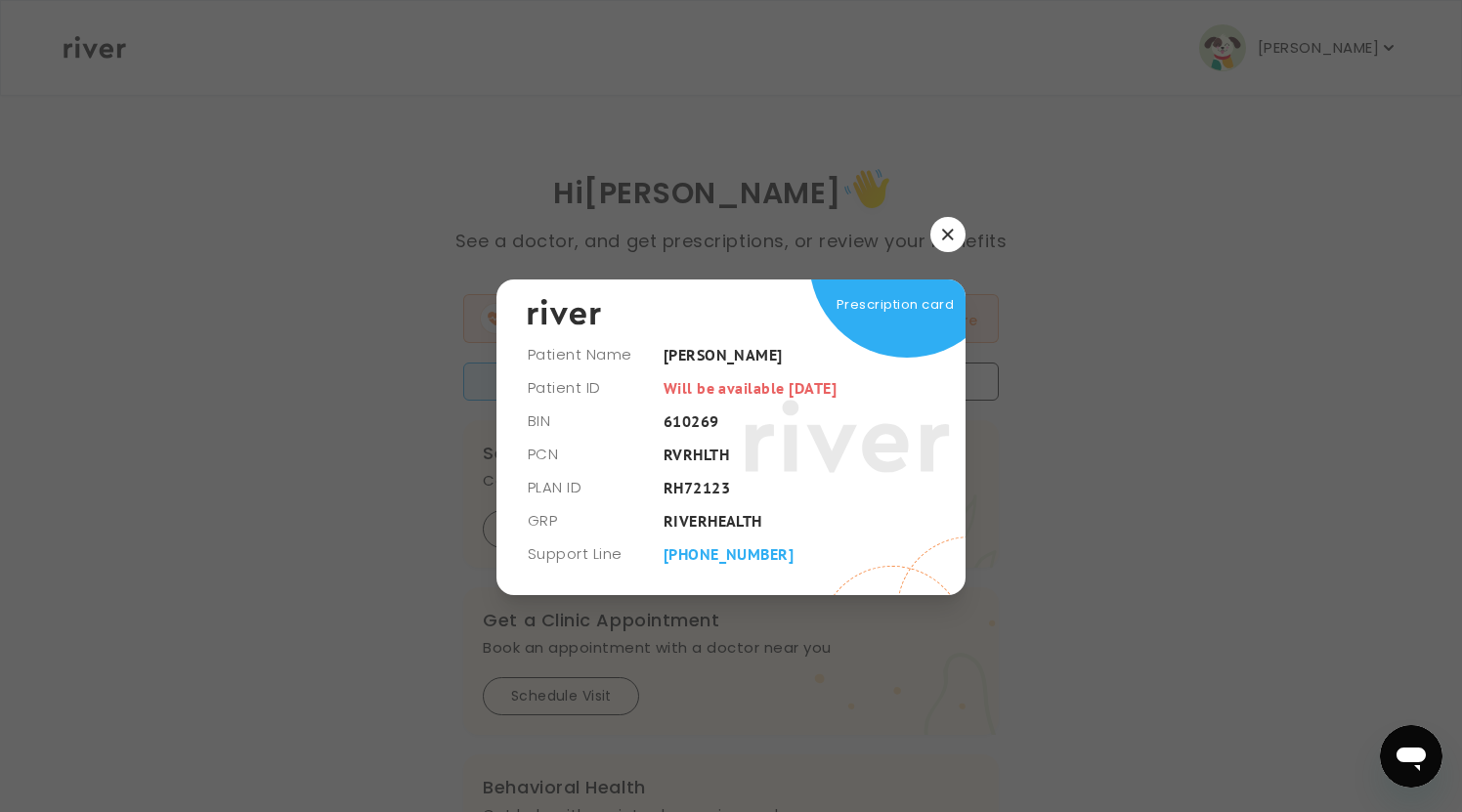
click at [953, 231] on icon "button" at bounding box center [947, 234] width 11 height 11
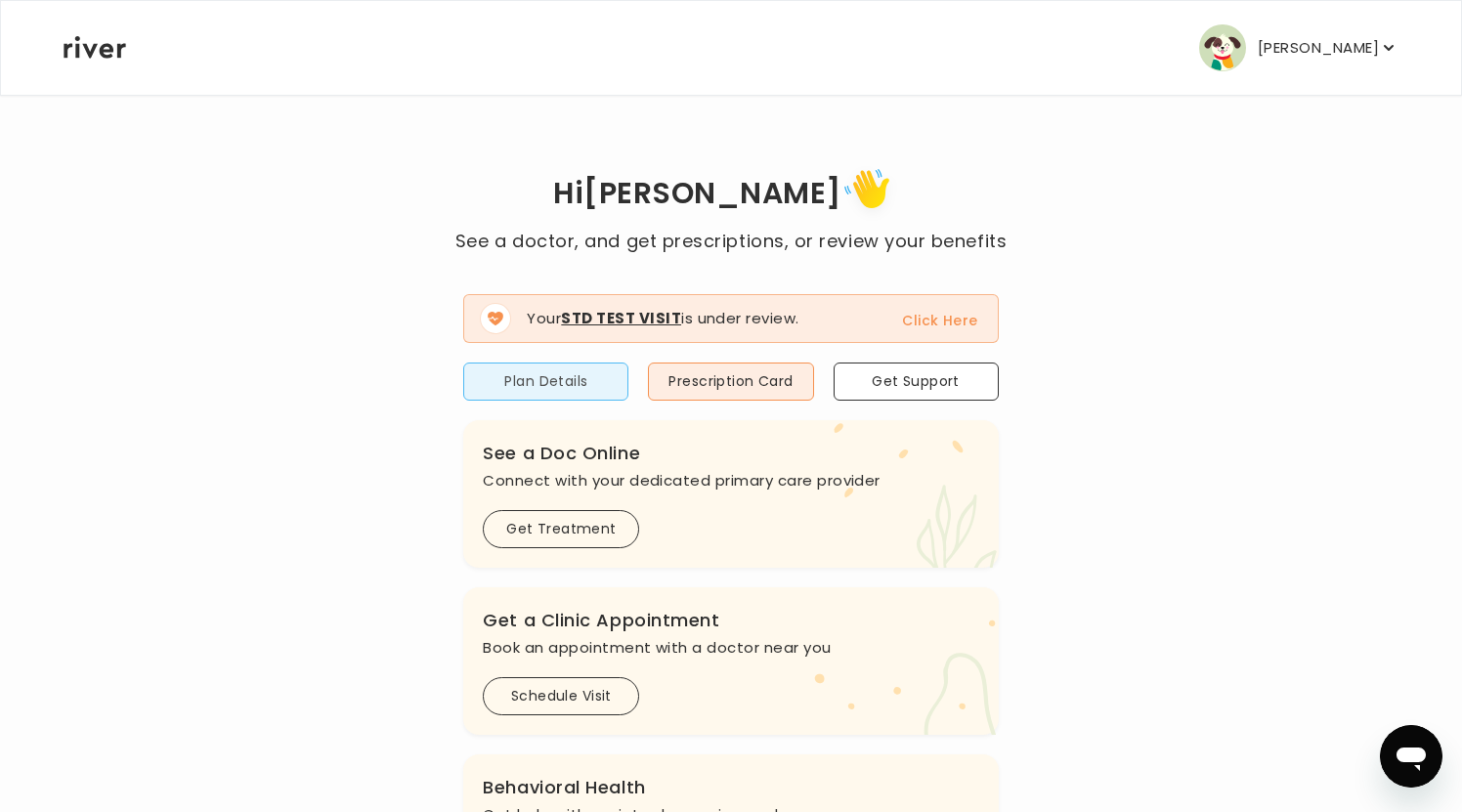
click at [558, 382] on button "Plan Details" at bounding box center [546, 382] width 165 height 38
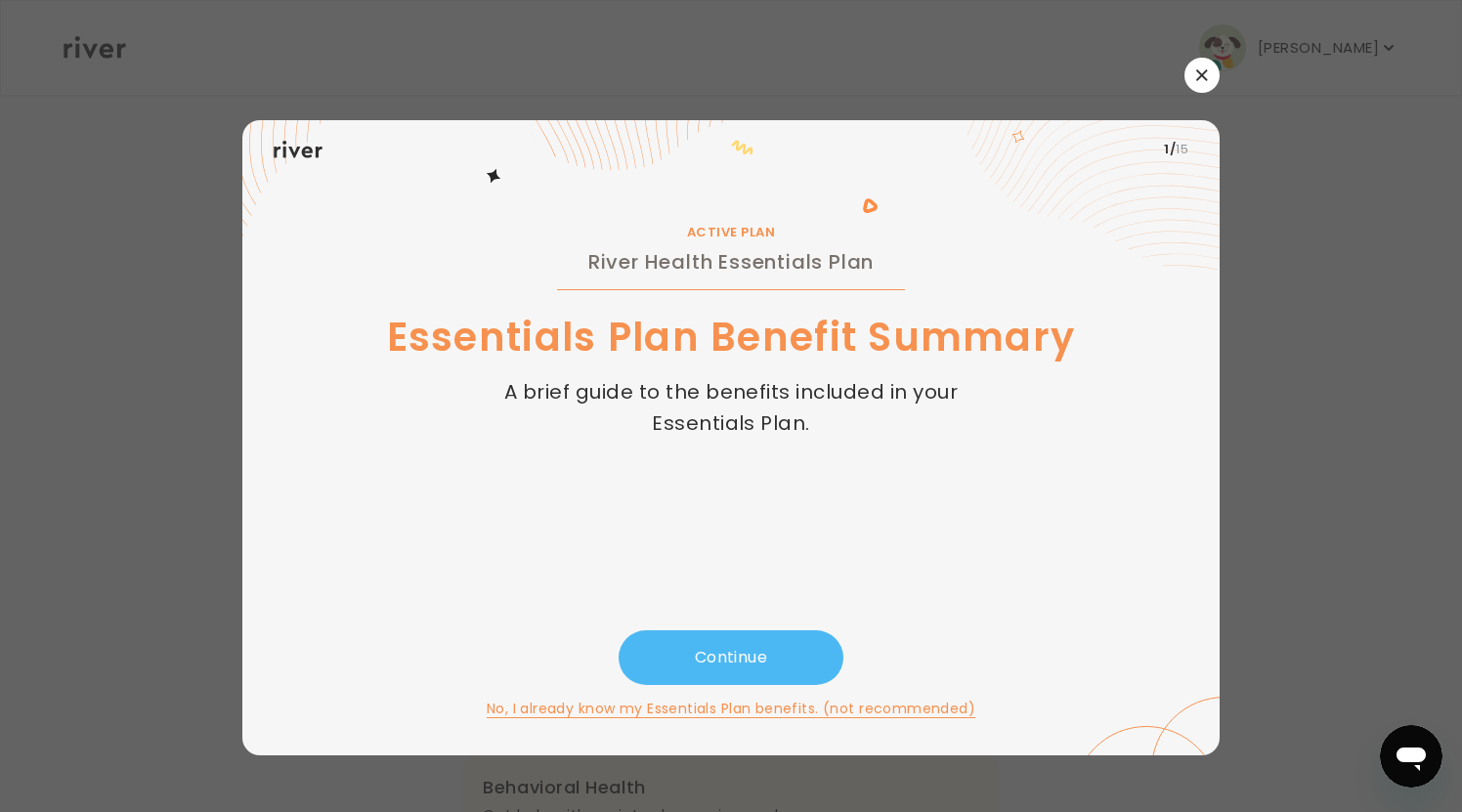
click at [704, 660] on button "Continue" at bounding box center [731, 657] width 225 height 55
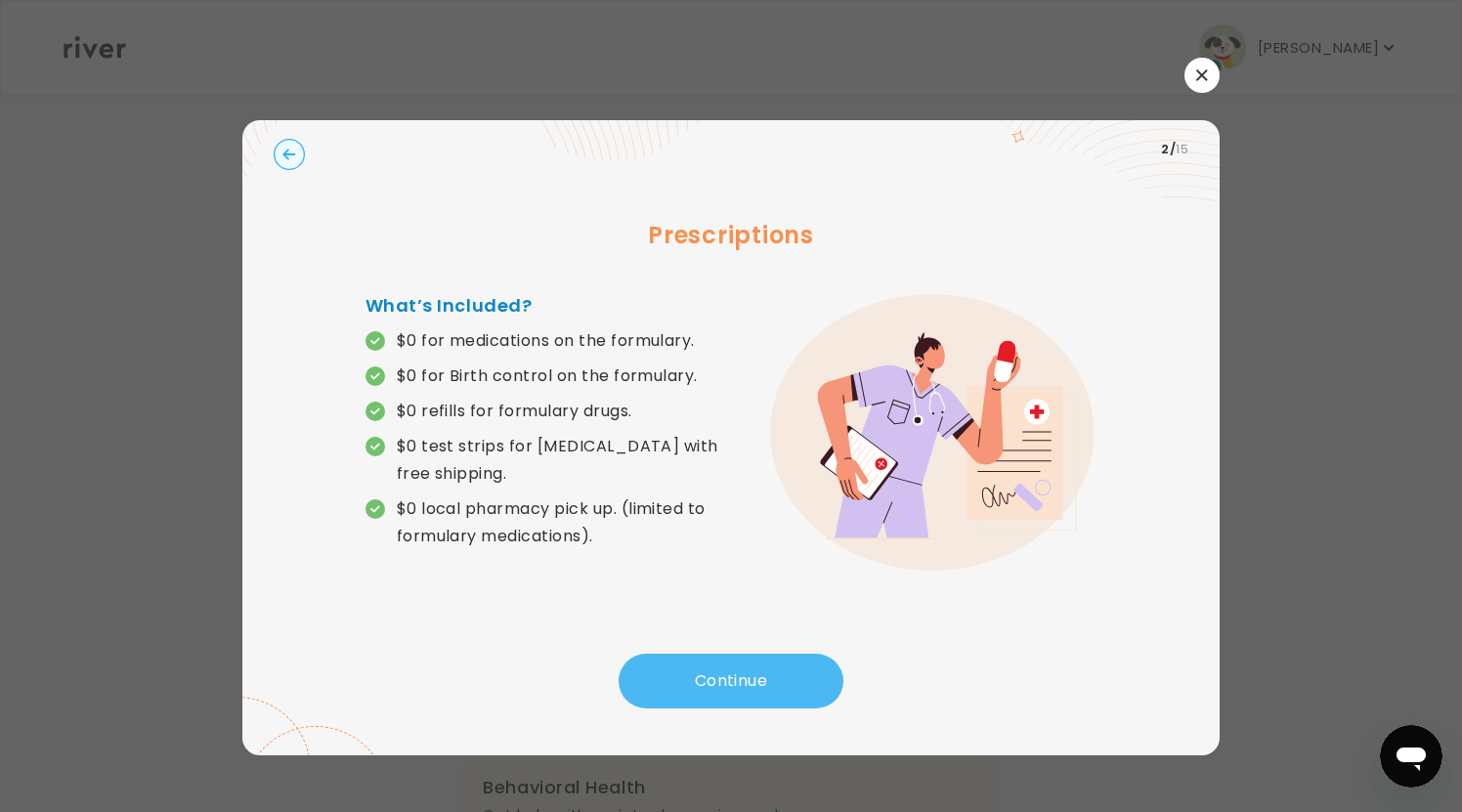
click at [731, 684] on button "Continue" at bounding box center [731, 681] width 225 height 55
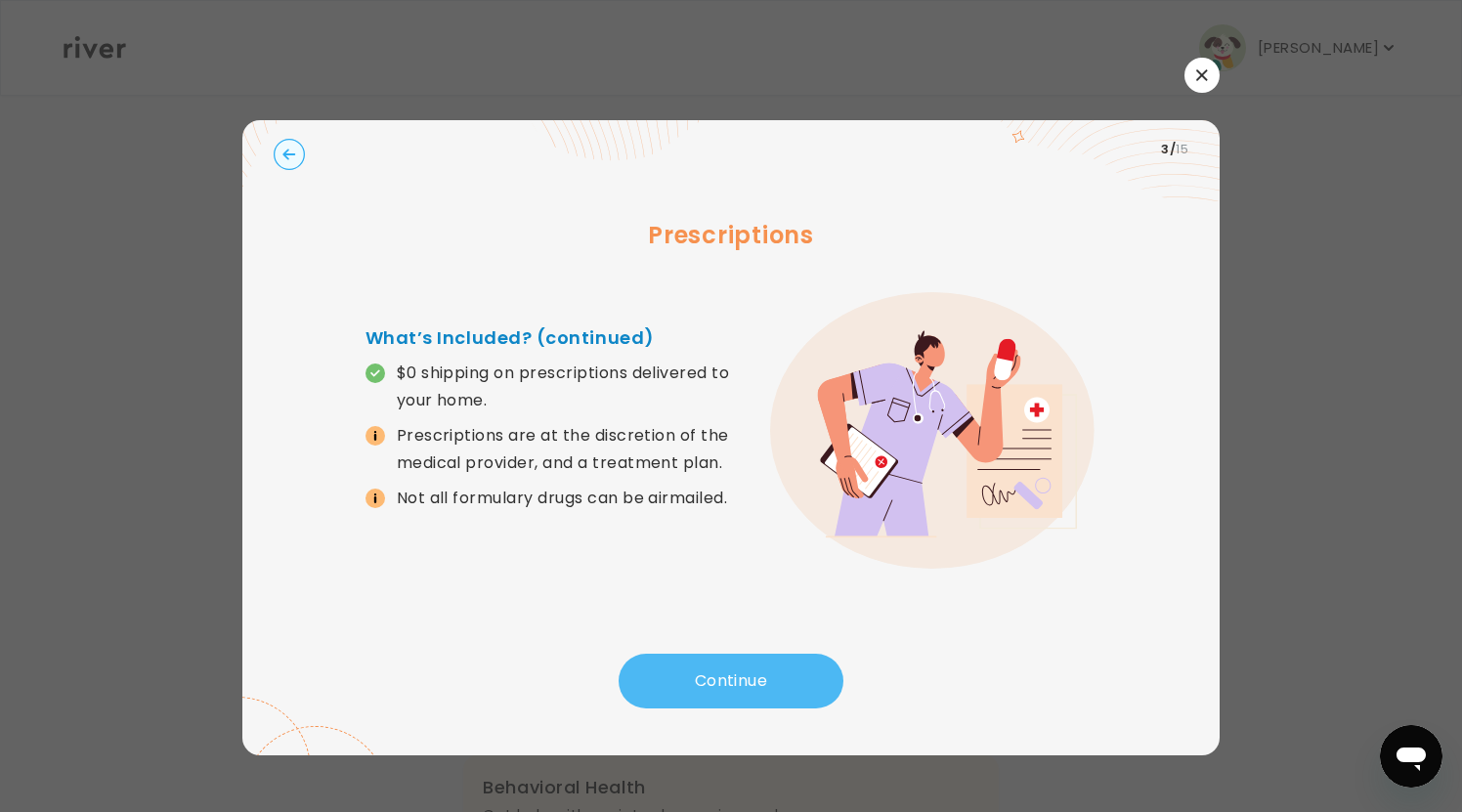
click at [731, 685] on button "Continue" at bounding box center [731, 681] width 225 height 55
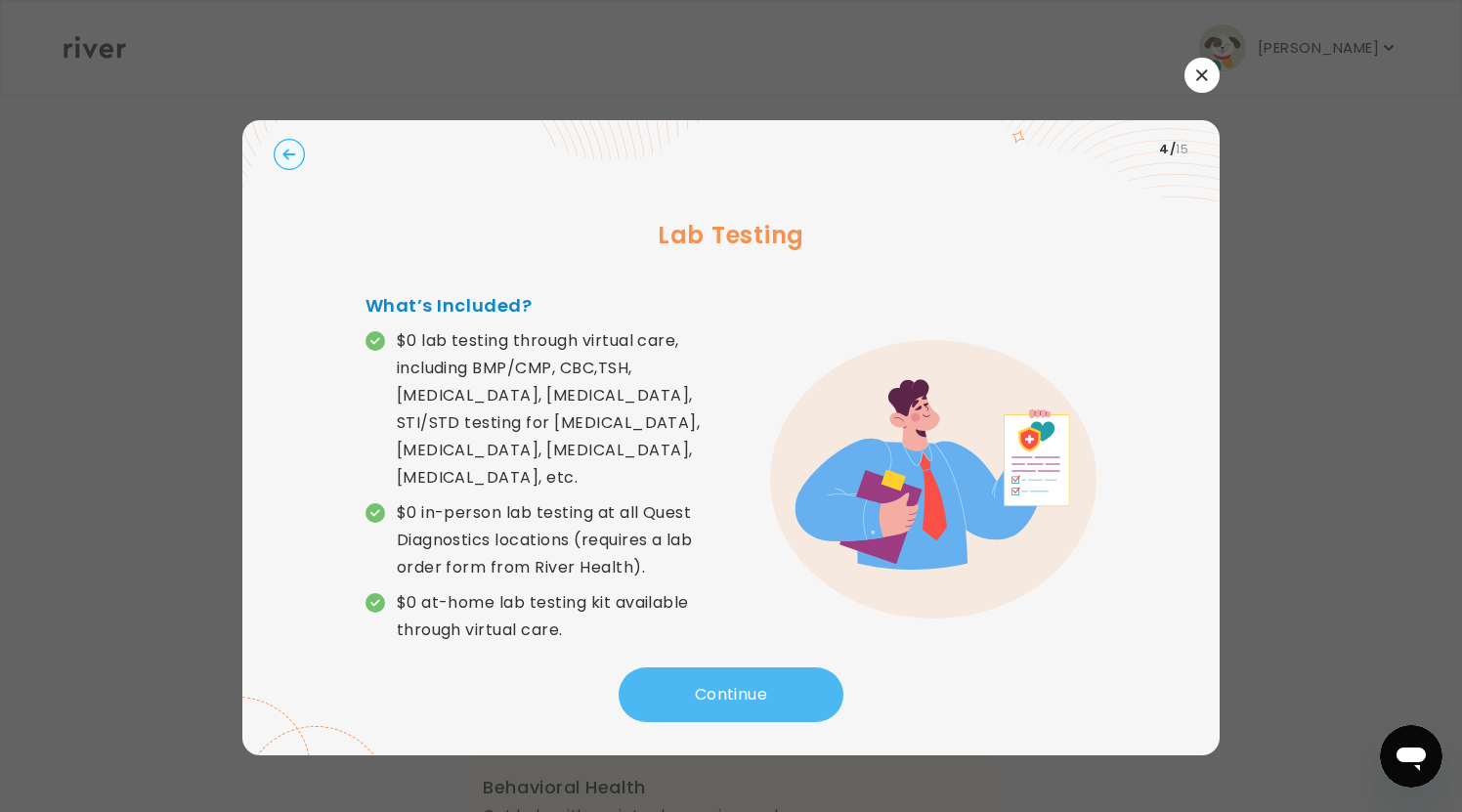
click at [731, 685] on button "Continue" at bounding box center [731, 695] width 225 height 55
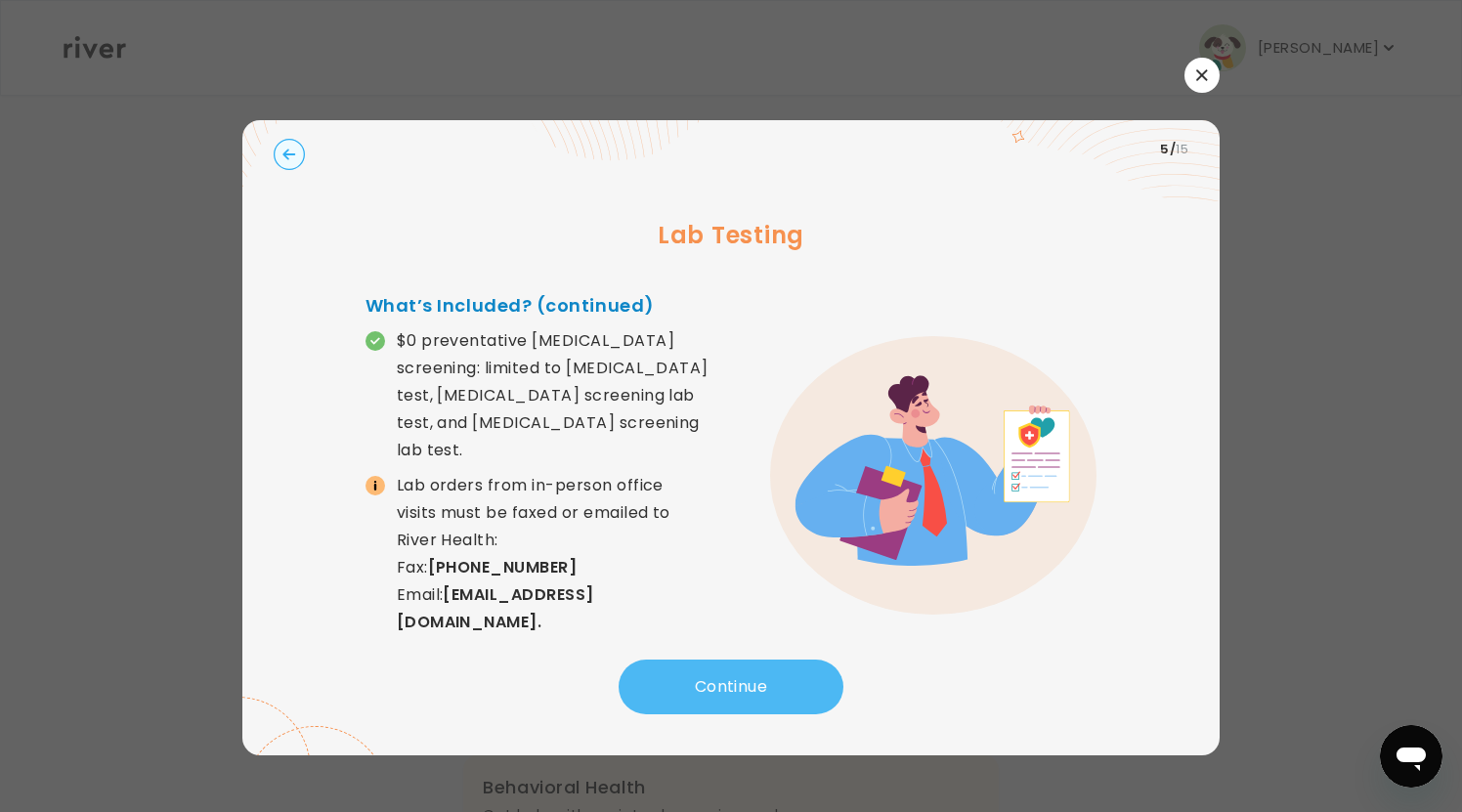
click at [731, 685] on button "Continue" at bounding box center [731, 687] width 225 height 55
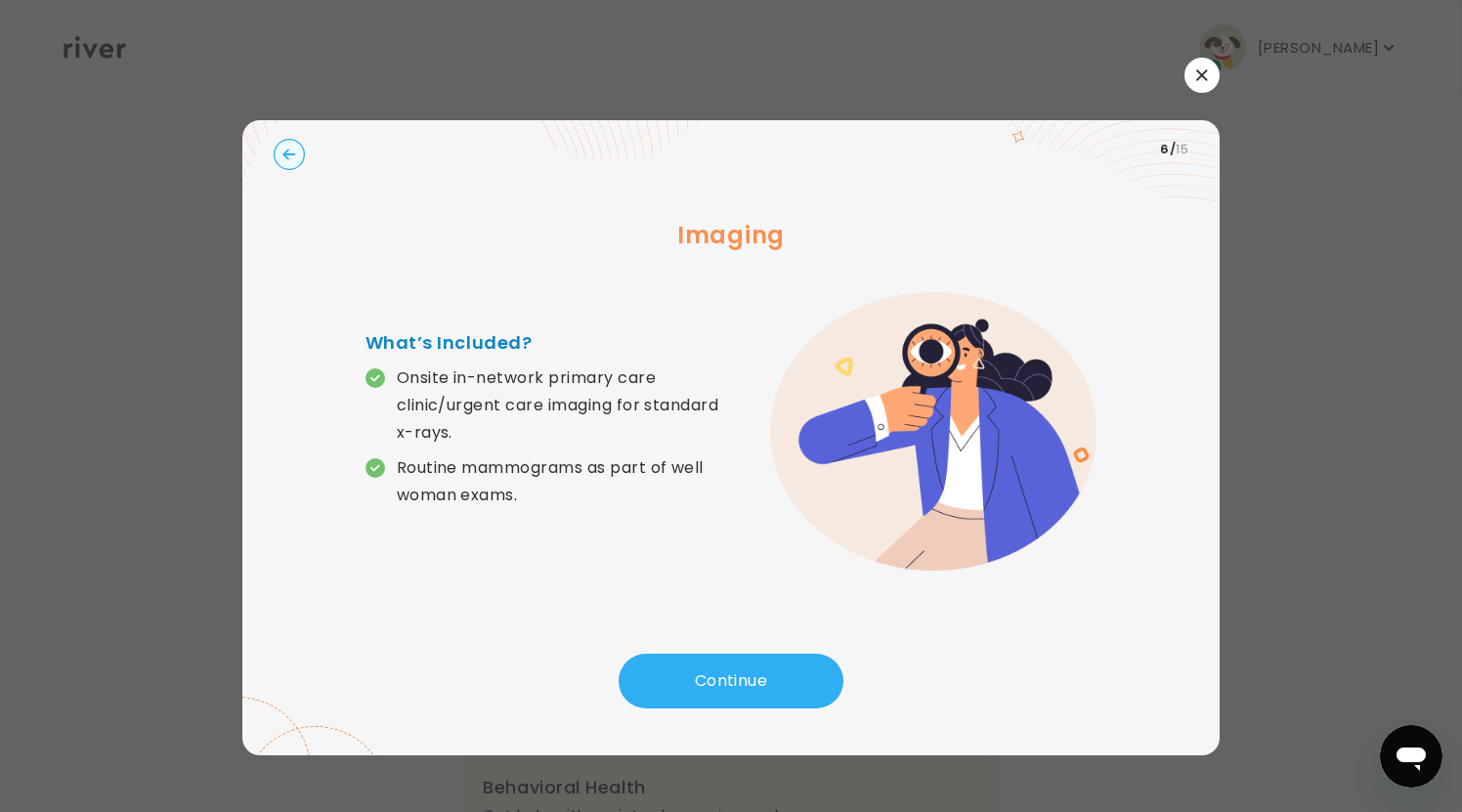
click at [285, 157] on circle "button" at bounding box center [289, 154] width 30 height 30
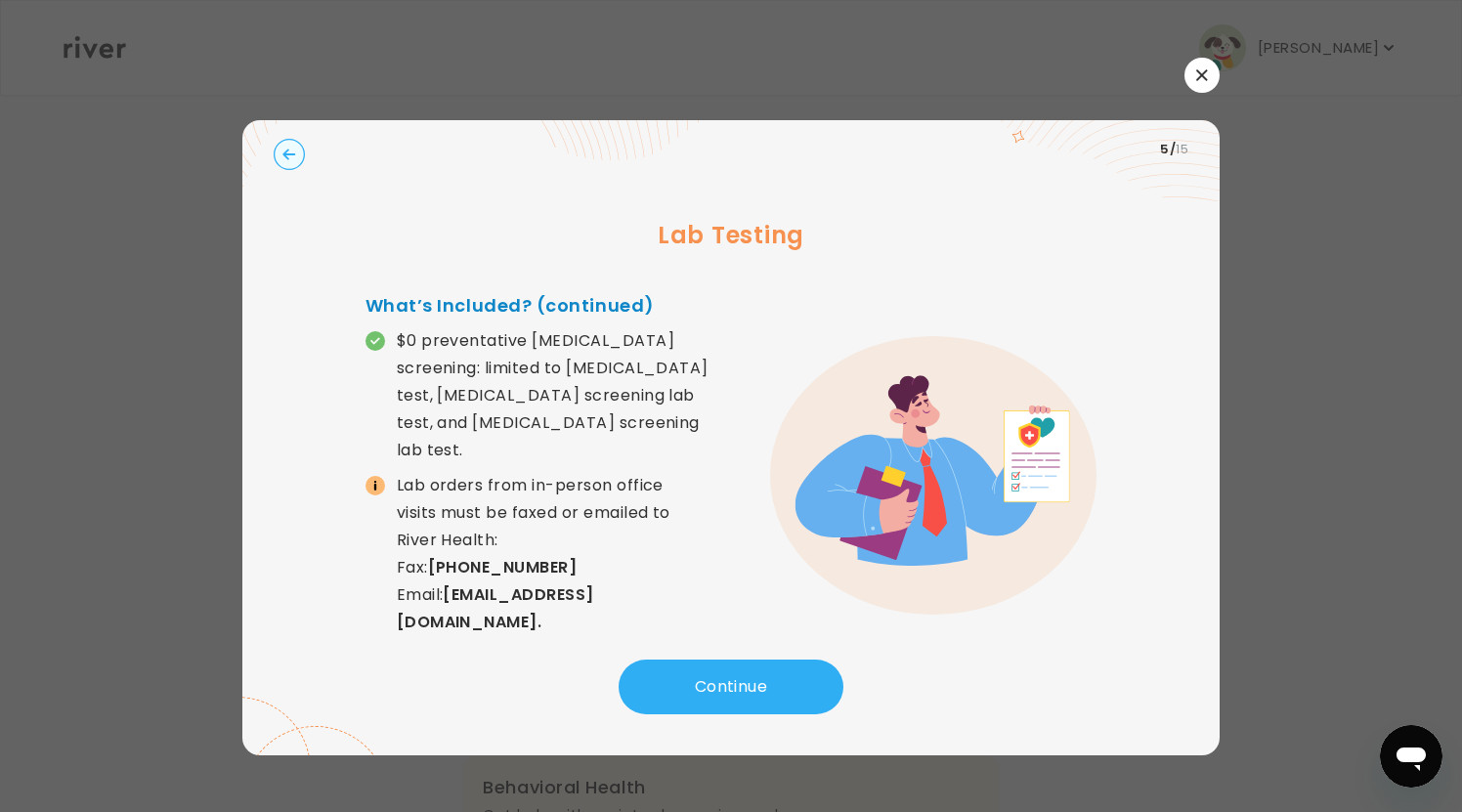
click at [286, 156] on icon "button" at bounding box center [288, 153] width 13 height 11
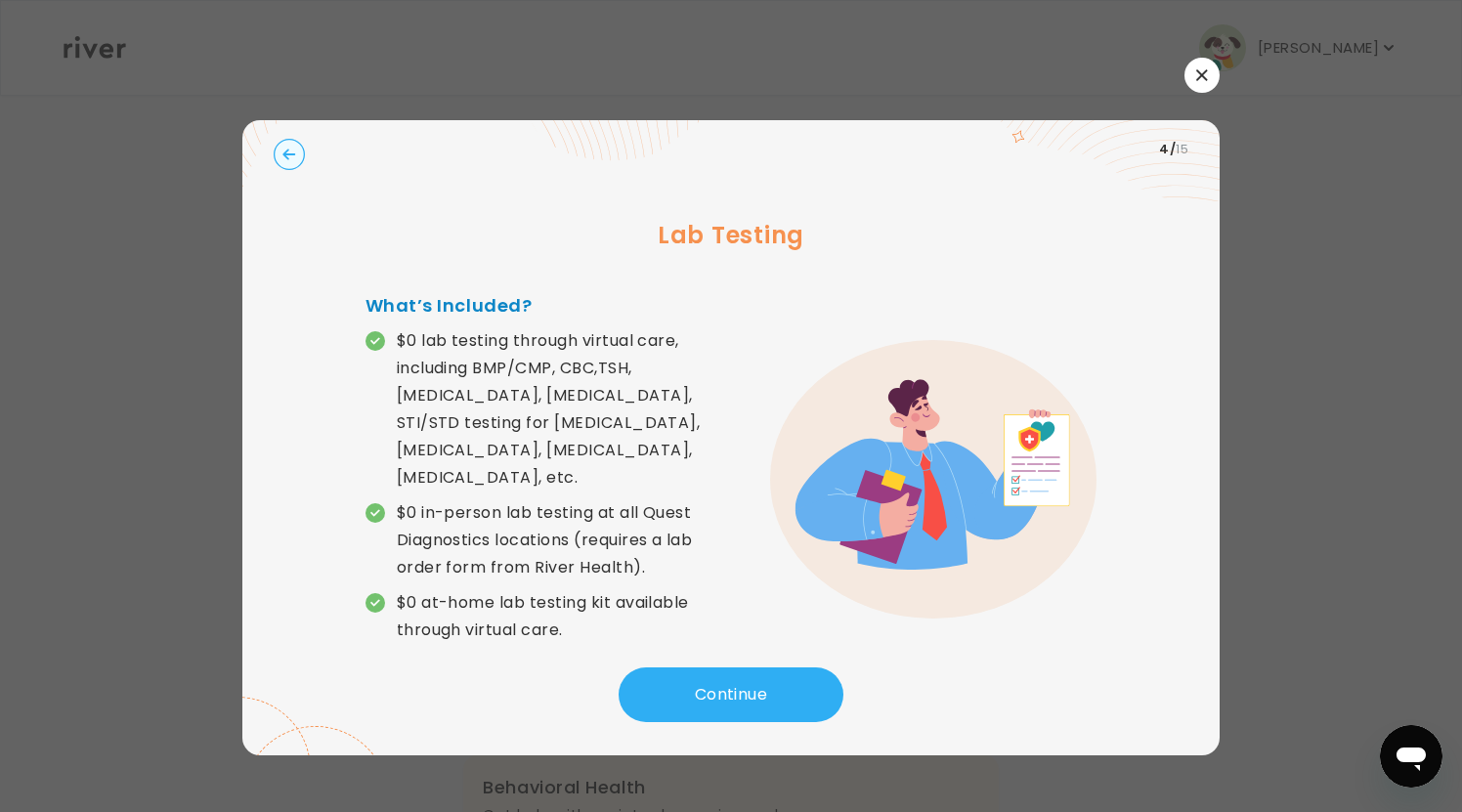
click at [286, 156] on icon "button" at bounding box center [288, 153] width 13 height 11
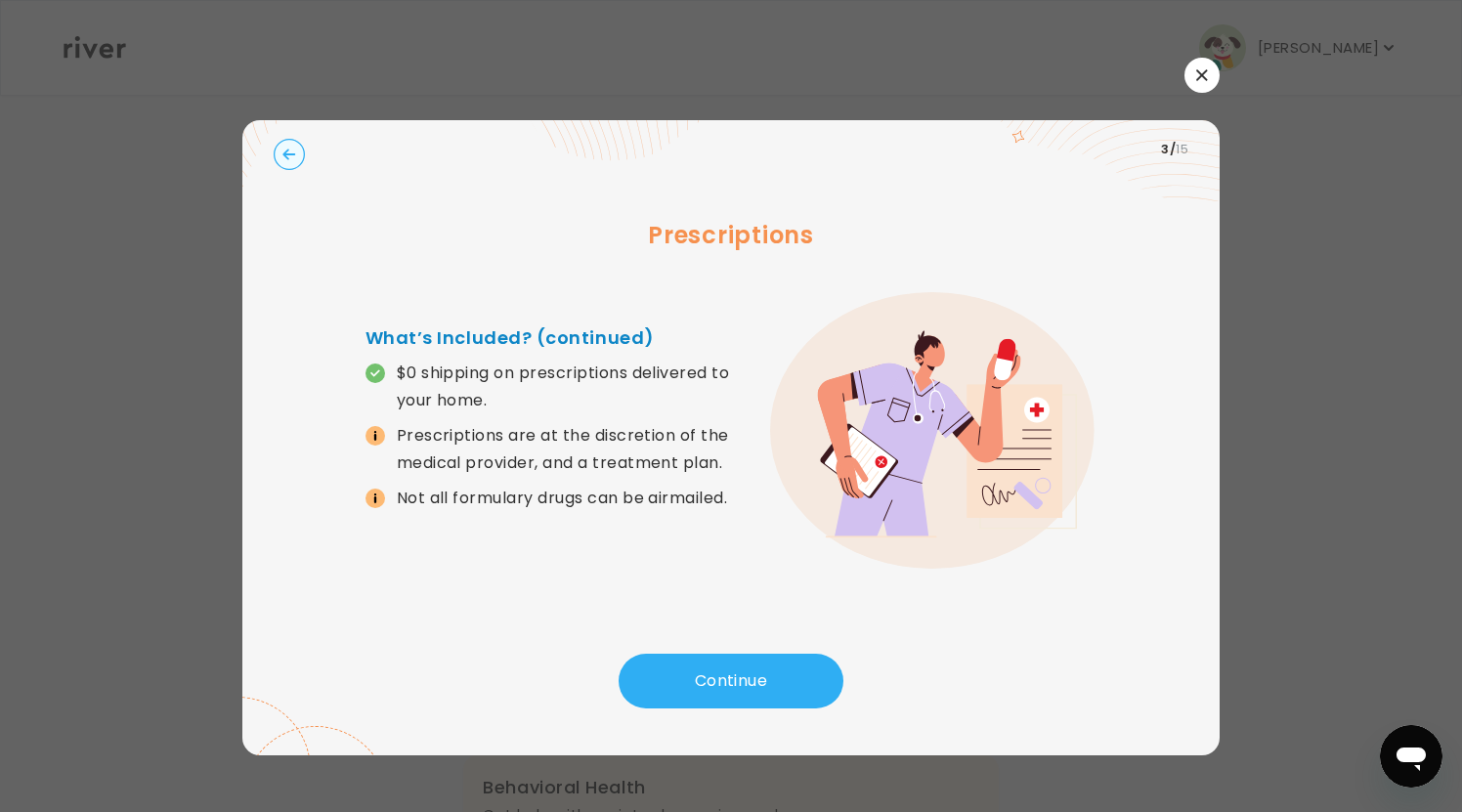
click at [286, 156] on icon "button" at bounding box center [288, 153] width 13 height 11
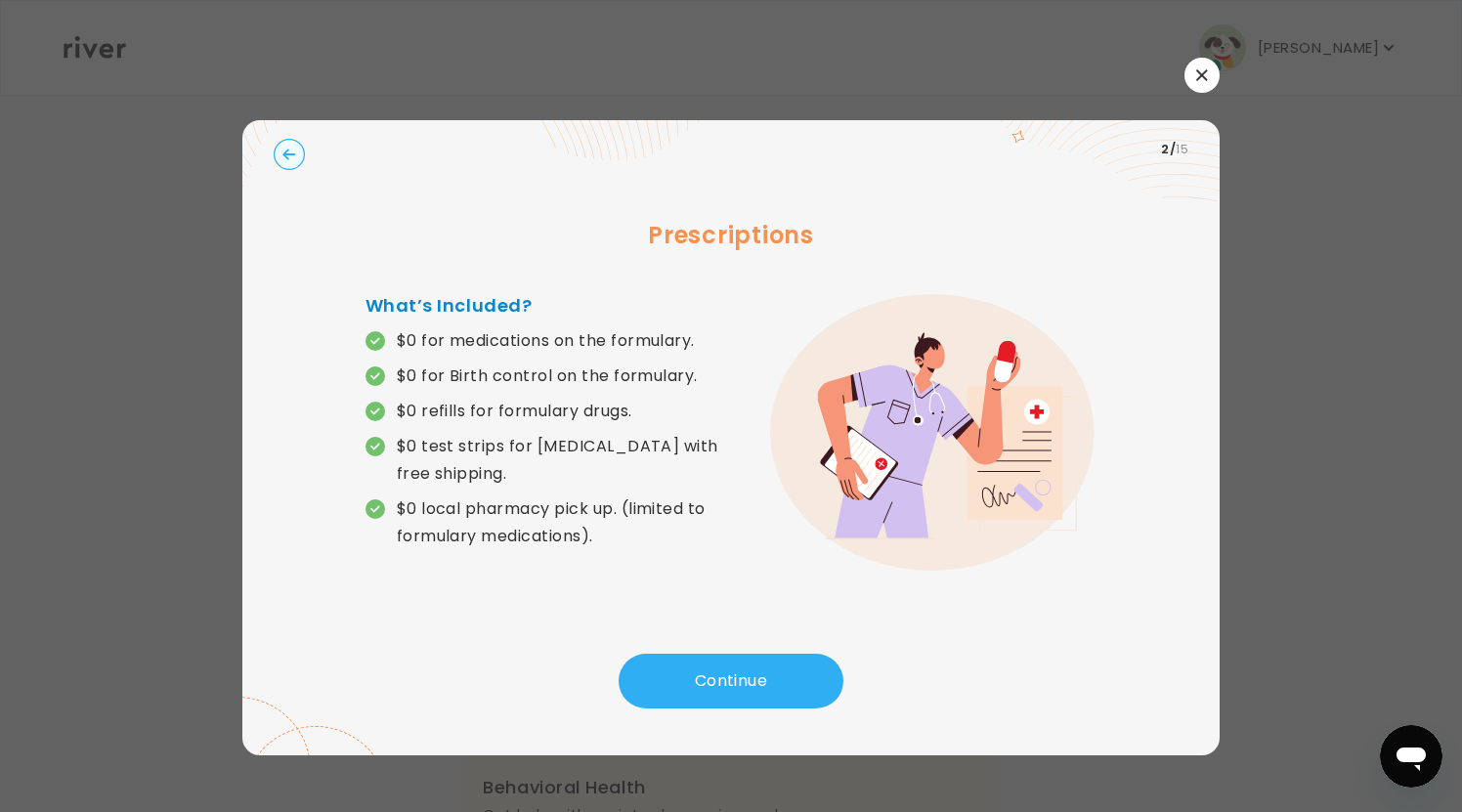
click at [286, 156] on icon "button" at bounding box center [288, 153] width 13 height 11
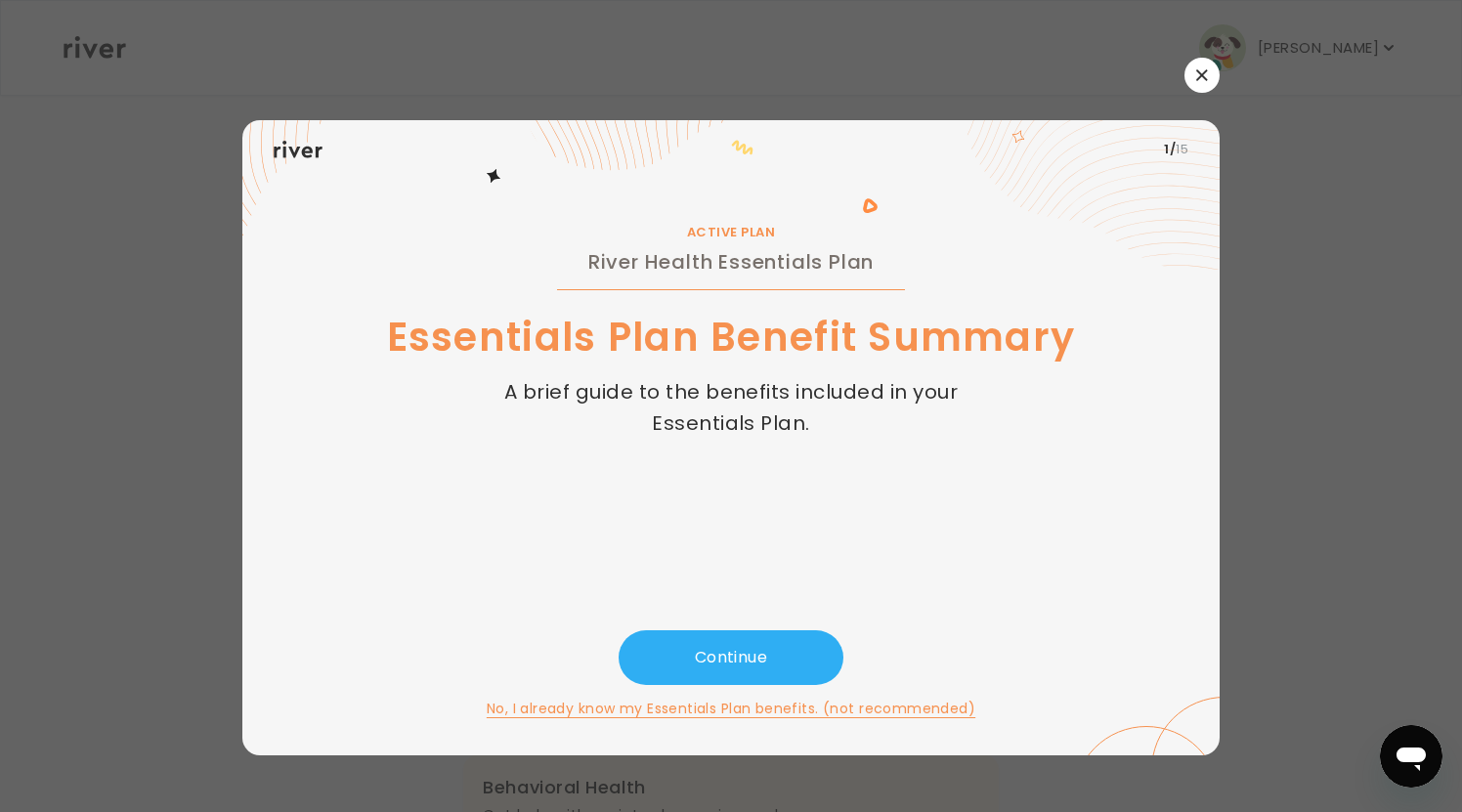
click at [1200, 84] on button "button" at bounding box center [1202, 75] width 35 height 35
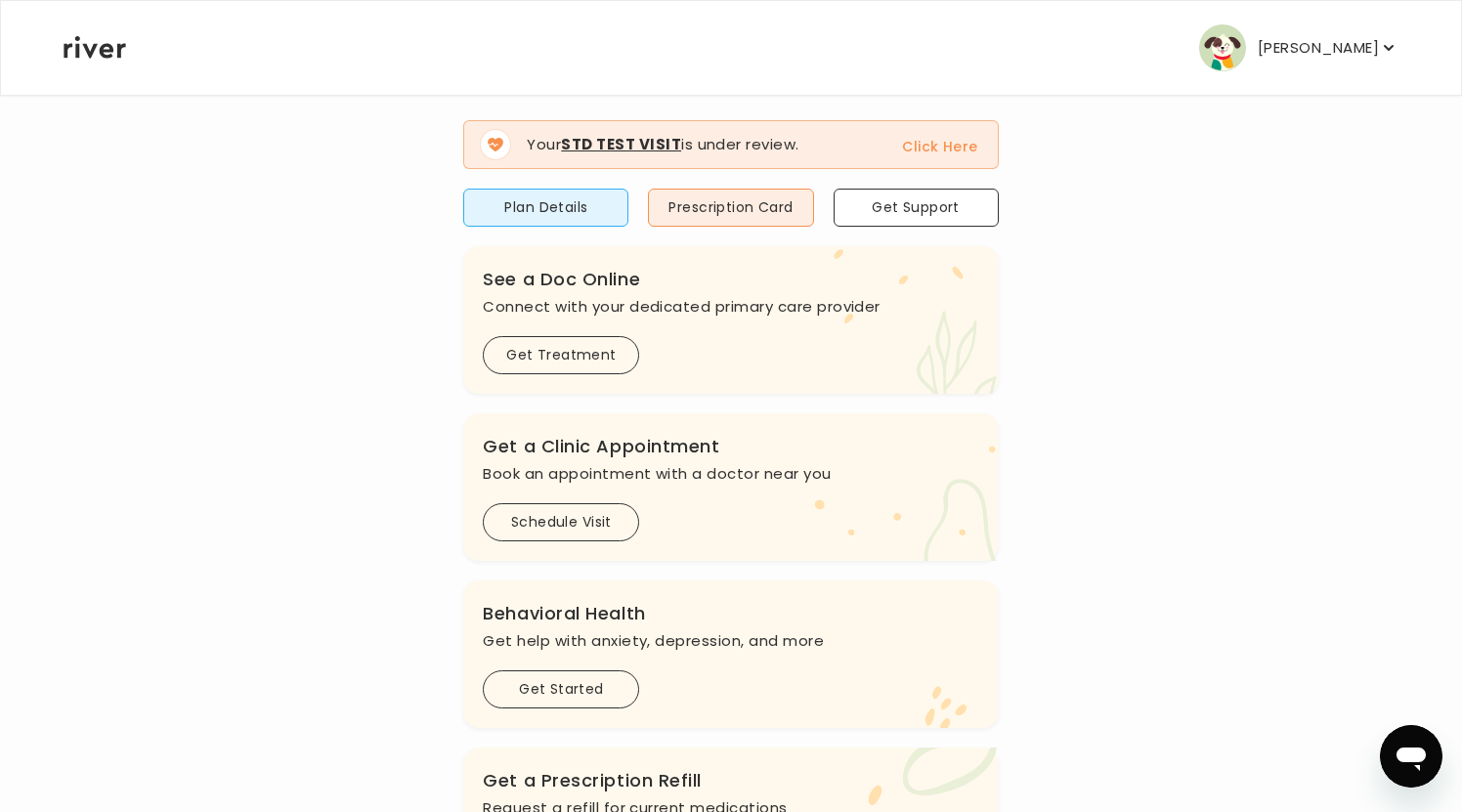
scroll to position [176, 0]
click at [597, 530] on button "Schedule Visit" at bounding box center [561, 520] width 156 height 38
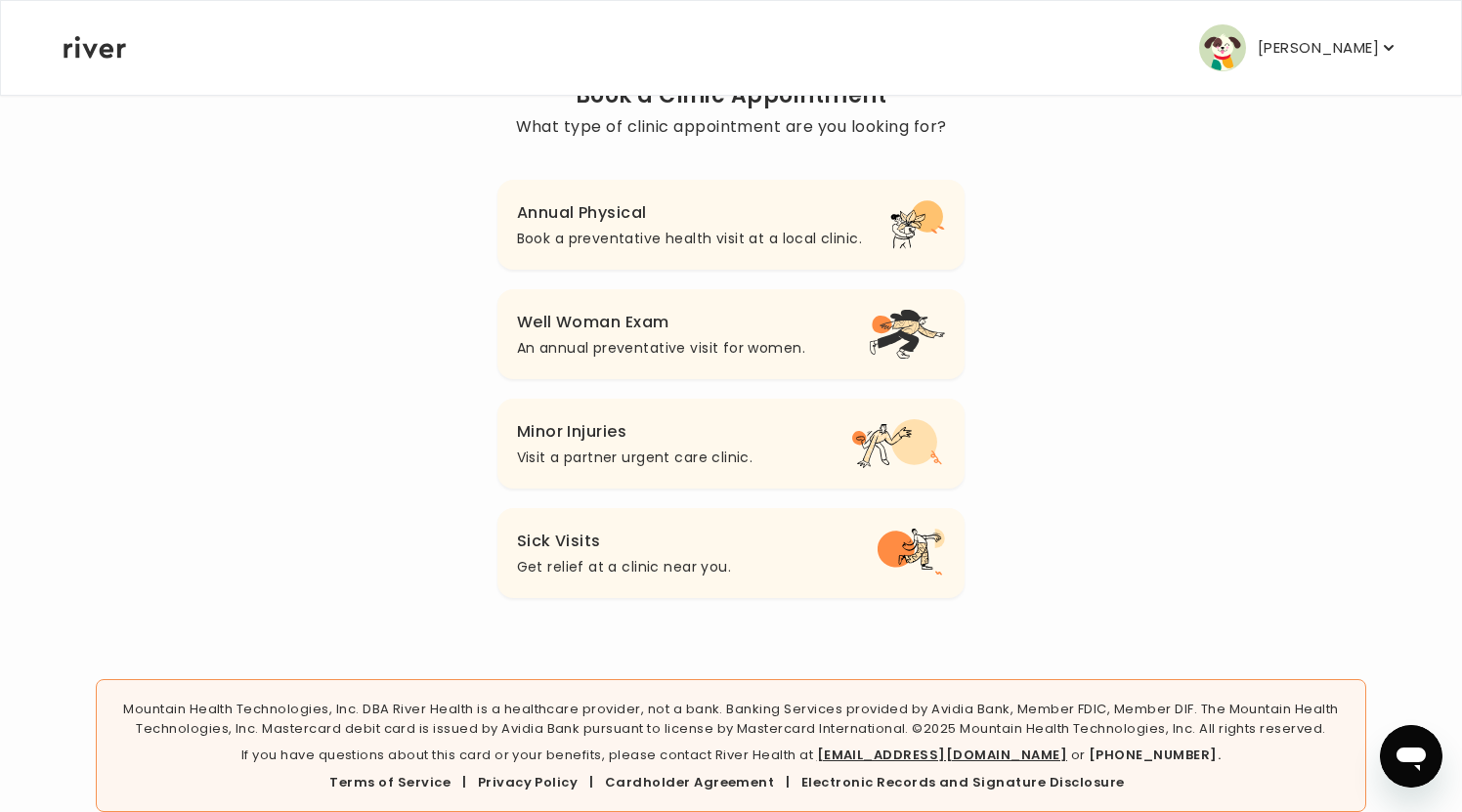
click at [621, 221] on h3 "Annual Physical" at bounding box center [689, 214] width 345 height 28
